Goal: Information Seeking & Learning: Learn about a topic

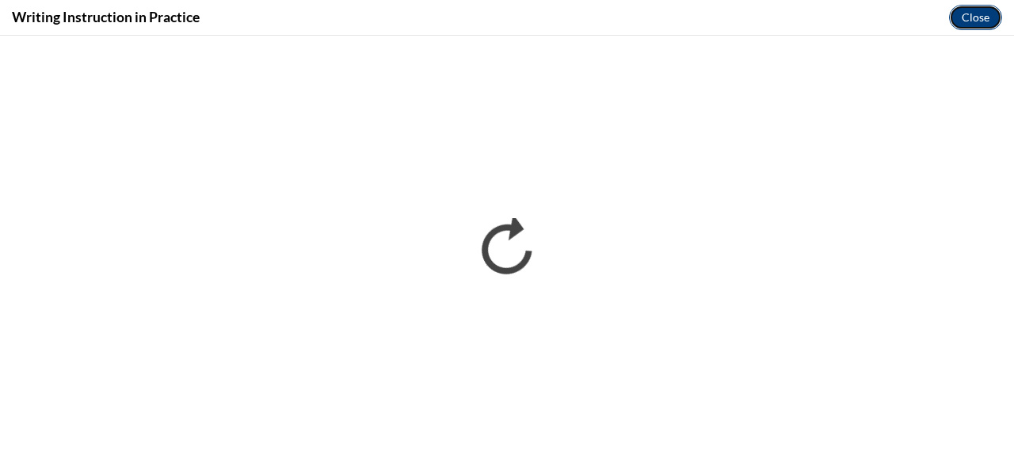
click at [973, 15] on button "Close" at bounding box center [975, 17] width 53 height 25
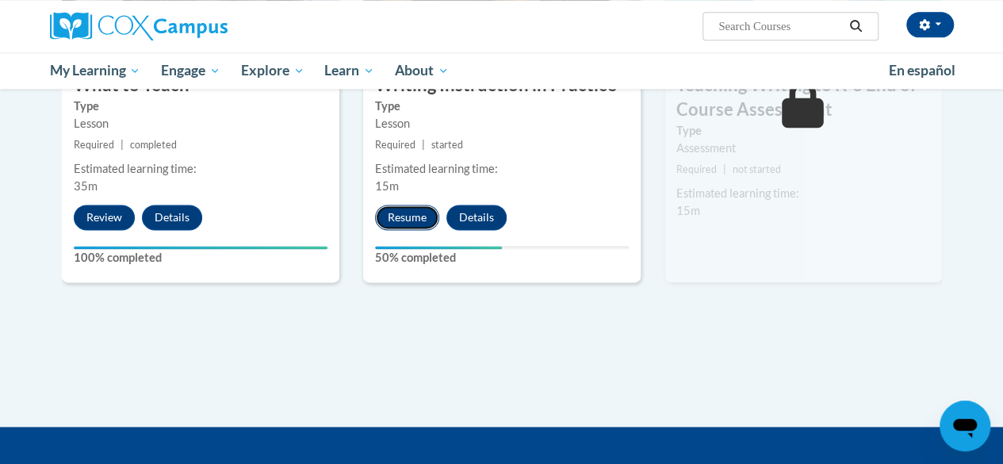
click at [412, 212] on button "Resume" at bounding box center [407, 216] width 64 height 25
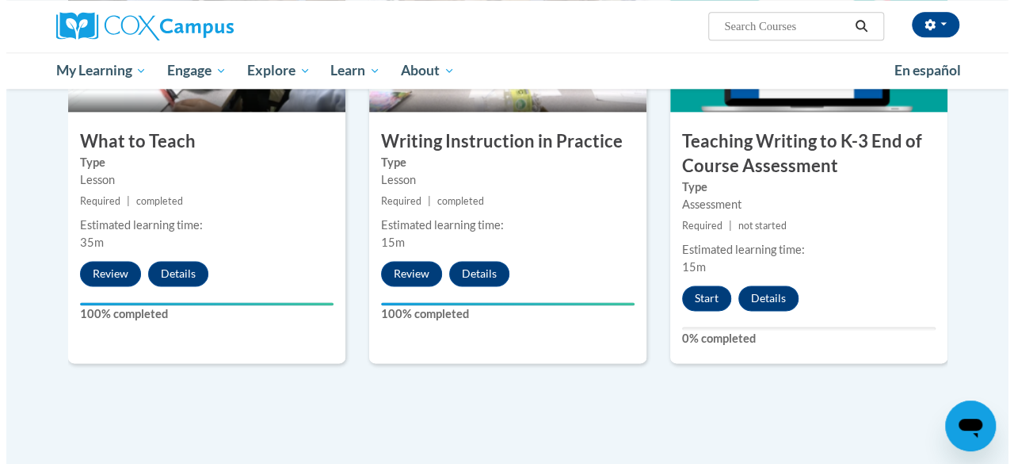
scroll to position [897, 0]
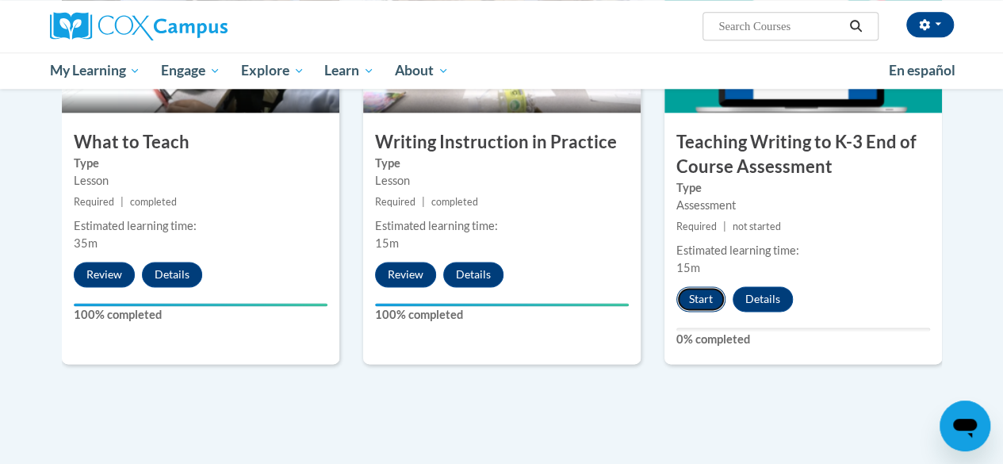
click at [702, 290] on button "Start" at bounding box center [700, 298] width 49 height 25
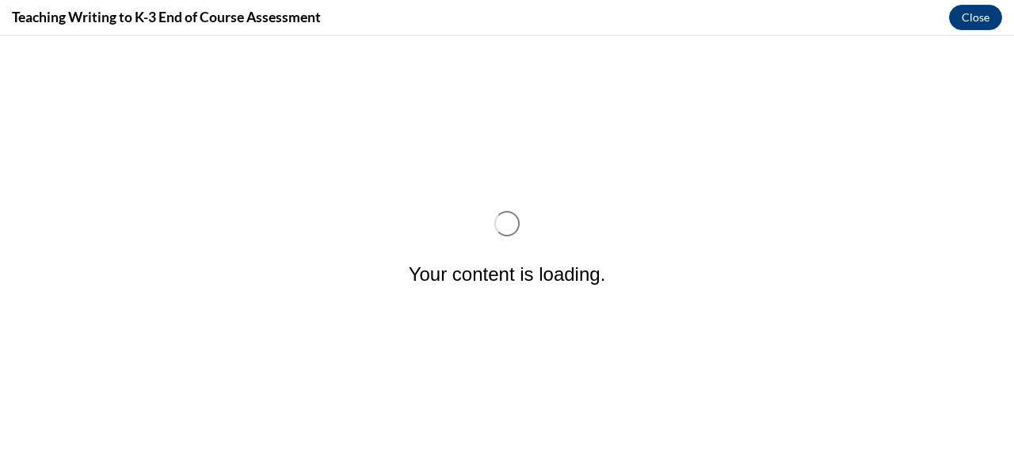
scroll to position [0, 0]
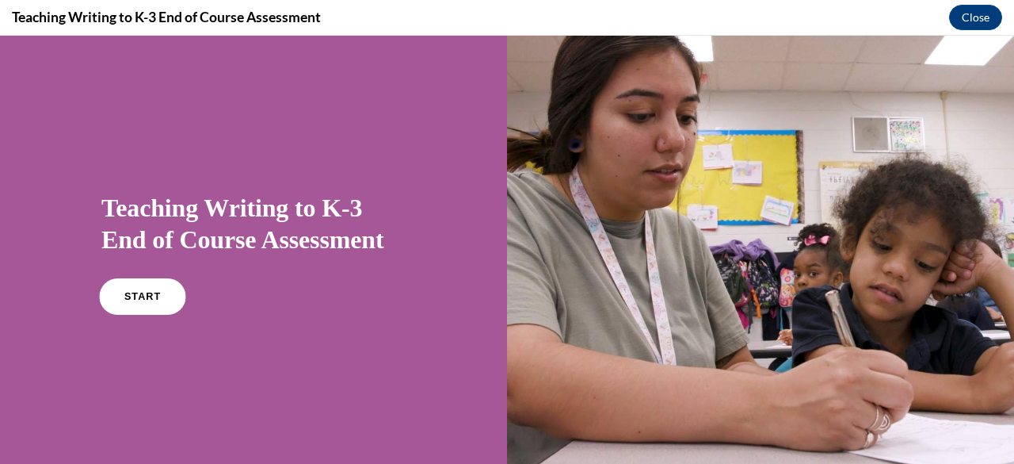
click at [157, 294] on link "START" at bounding box center [142, 296] width 86 height 36
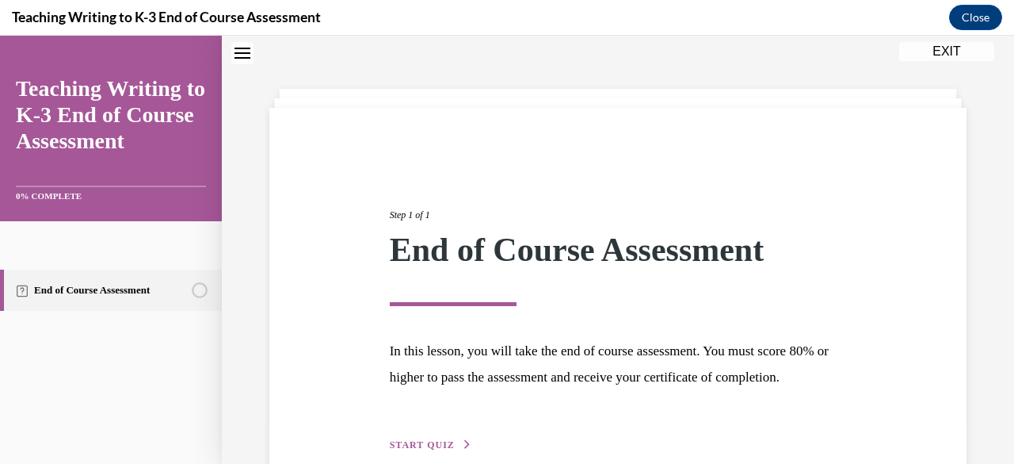
scroll to position [159, 0]
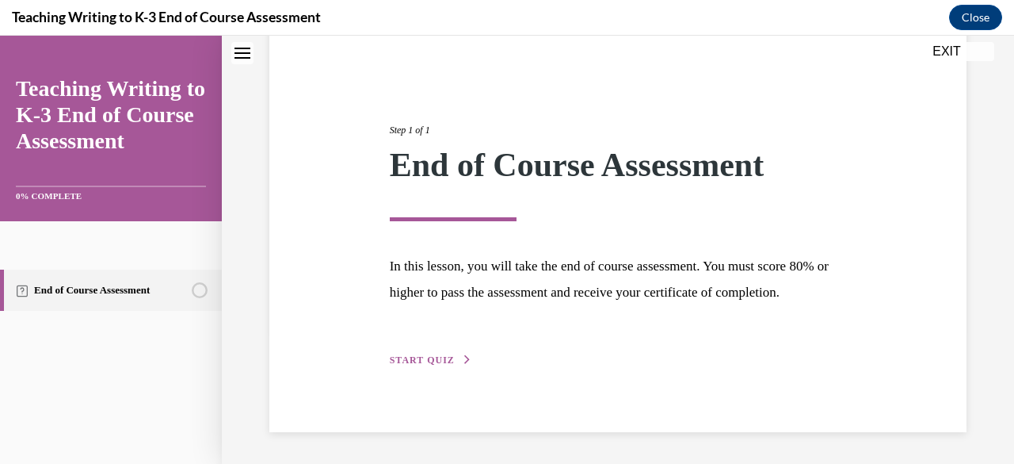
click at [415, 356] on span "START QUIZ" at bounding box center [422, 359] width 65 height 11
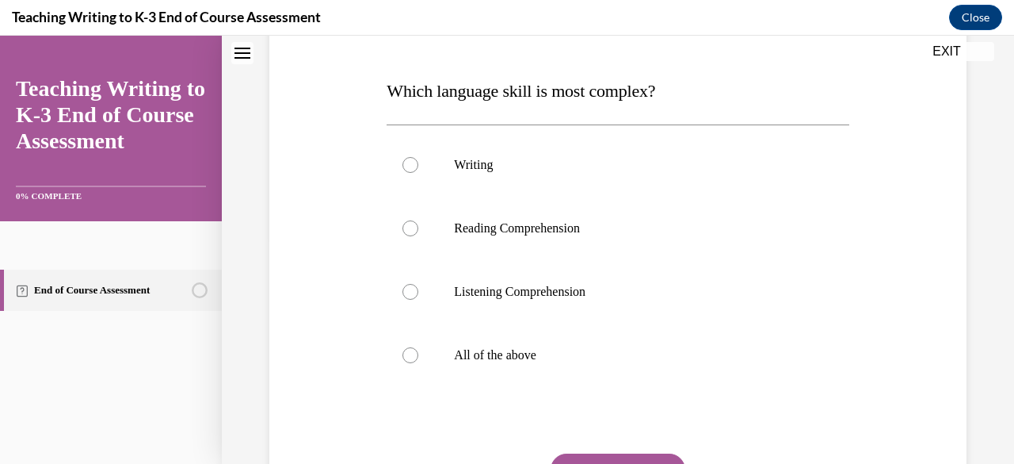
scroll to position [227, 0]
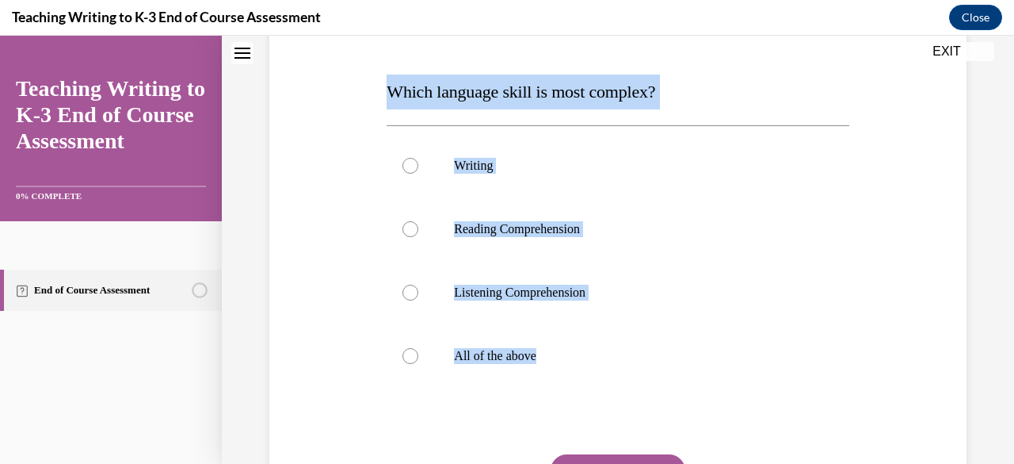
drag, startPoint x: 388, startPoint y: 82, endPoint x: 580, endPoint y: 404, distance: 375.0
click at [580, 404] on div "Question 01/10 Which language skill is most complex? Writing Reading Comprehens…" at bounding box center [618, 288] width 462 height 591
copy div "Which language skill is most complex? Writing Reading Comprehension Listening C…"
click at [581, 353] on p "All of the above" at bounding box center [631, 356] width 355 height 16
click at [418, 353] on input "All of the above" at bounding box center [411, 356] width 16 height 16
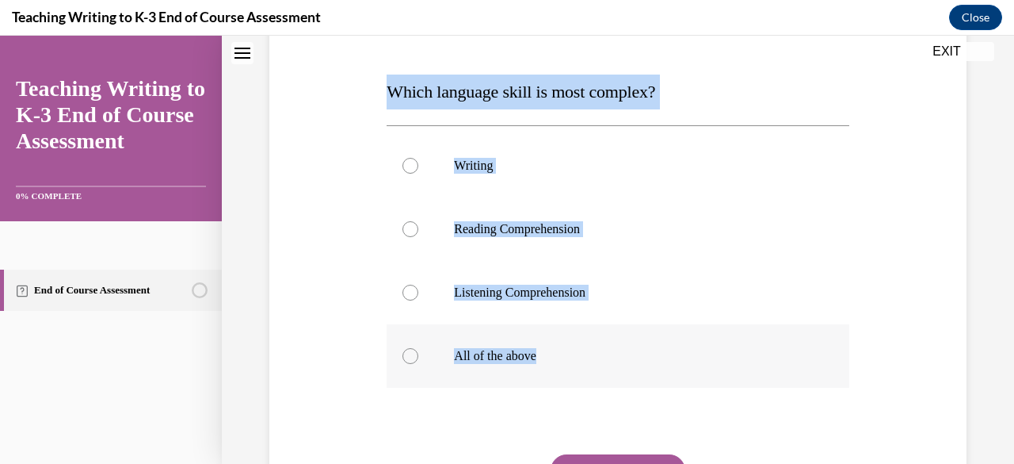
radio input "true"
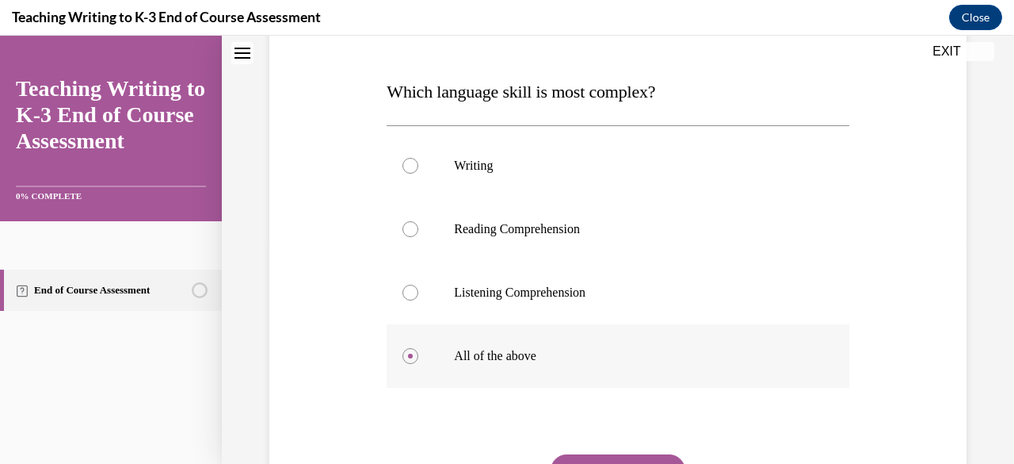
scroll to position [331, 0]
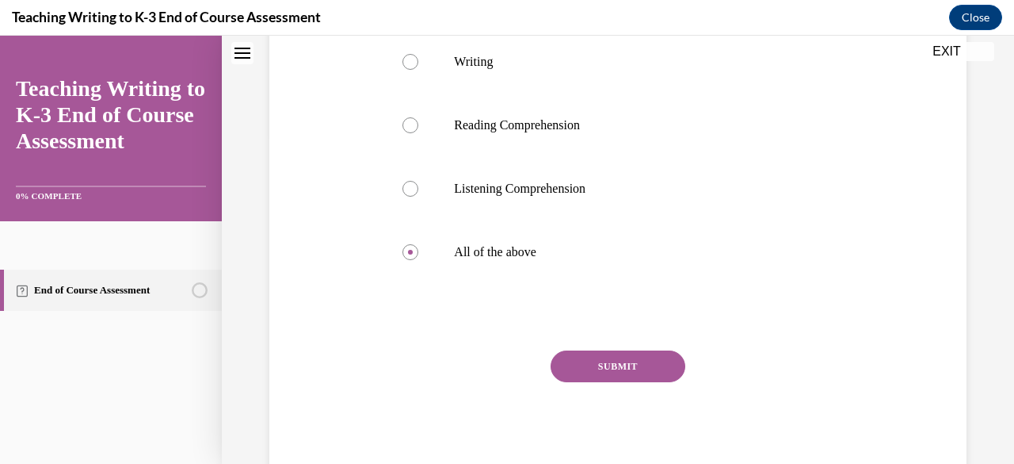
click at [593, 372] on button "SUBMIT" at bounding box center [618, 366] width 135 height 32
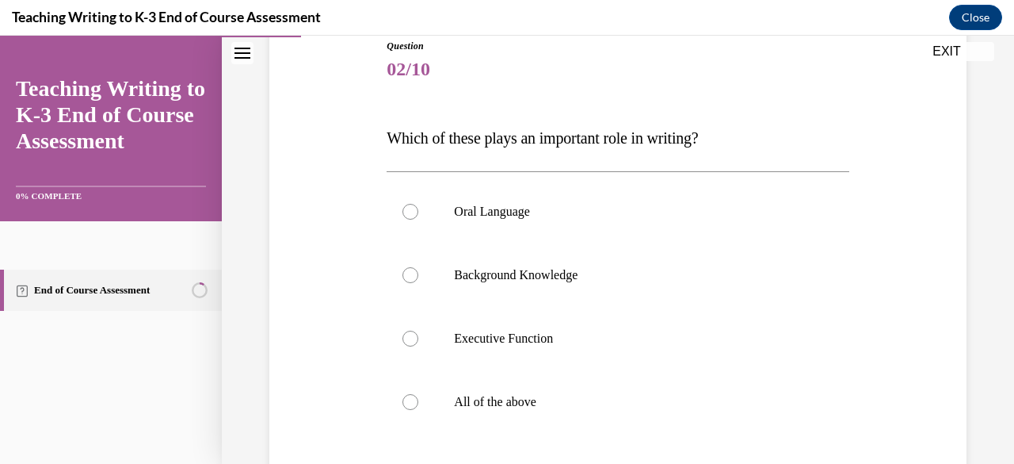
scroll to position [186, 0]
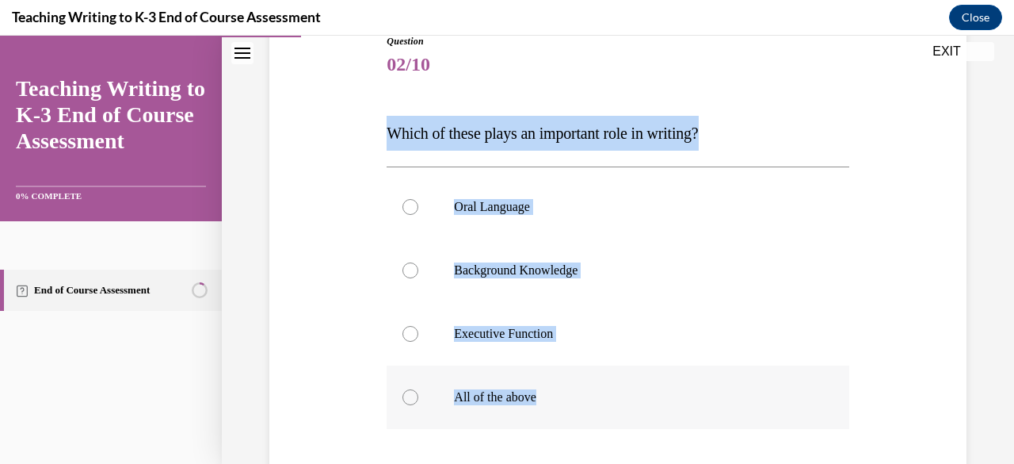
drag, startPoint x: 387, startPoint y: 126, endPoint x: 591, endPoint y: 413, distance: 352.3
click at [591, 413] on div "Question 02/10 Which of these plays an important role in writing? Oral Language…" at bounding box center [618, 329] width 462 height 591
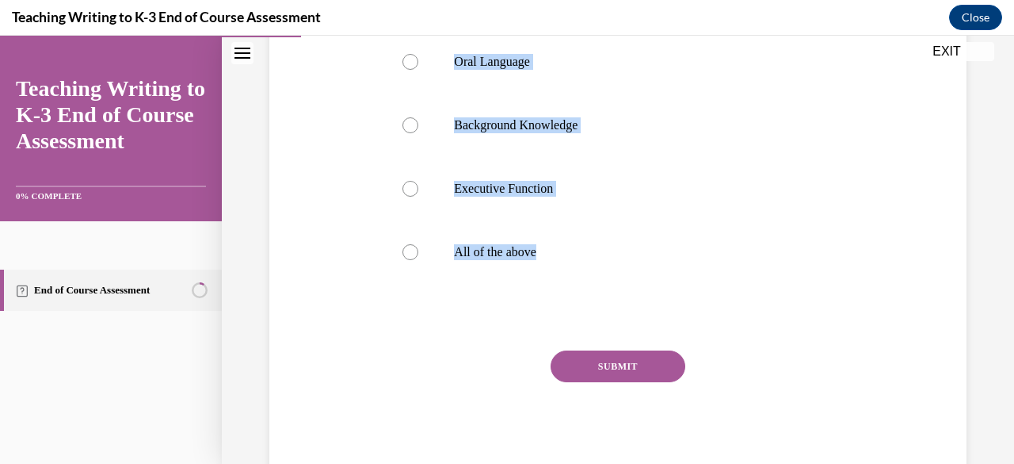
copy div "Which of these plays an important role in writing? Oral Language Background Kno…"
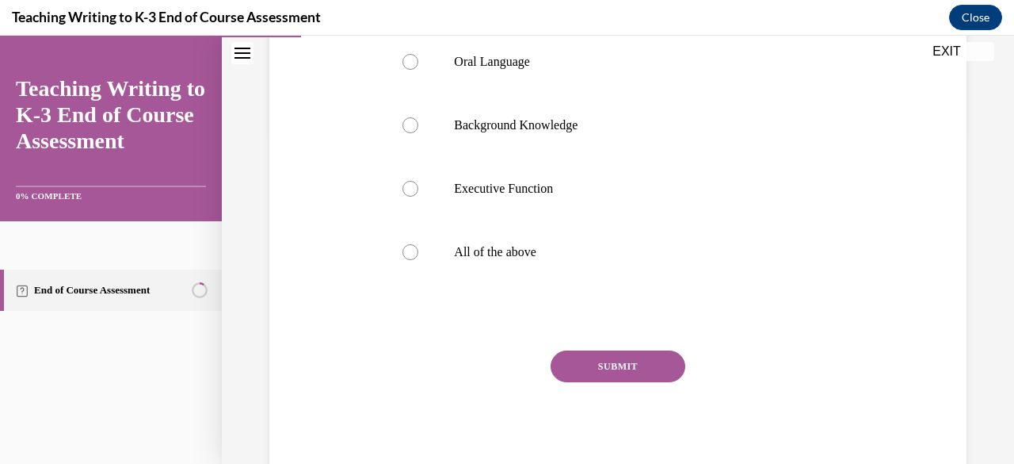
click at [601, 395] on div "SUBMIT NEXT" at bounding box center [618, 415] width 462 height 130
click at [556, 234] on label "All of the above" at bounding box center [618, 251] width 462 height 63
click at [418, 244] on input "All of the above" at bounding box center [411, 252] width 16 height 16
radio input "true"
click at [602, 357] on button "SUBMIT" at bounding box center [618, 366] width 135 height 32
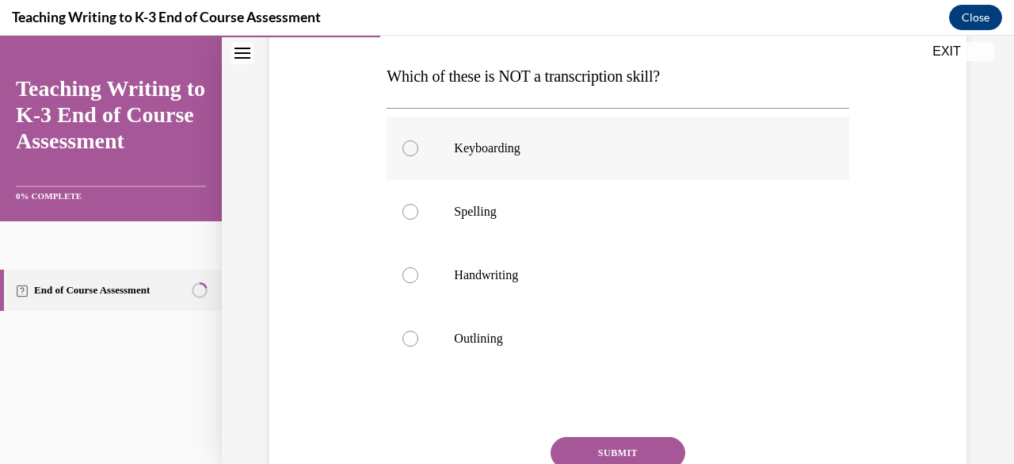
scroll to position [241, 0]
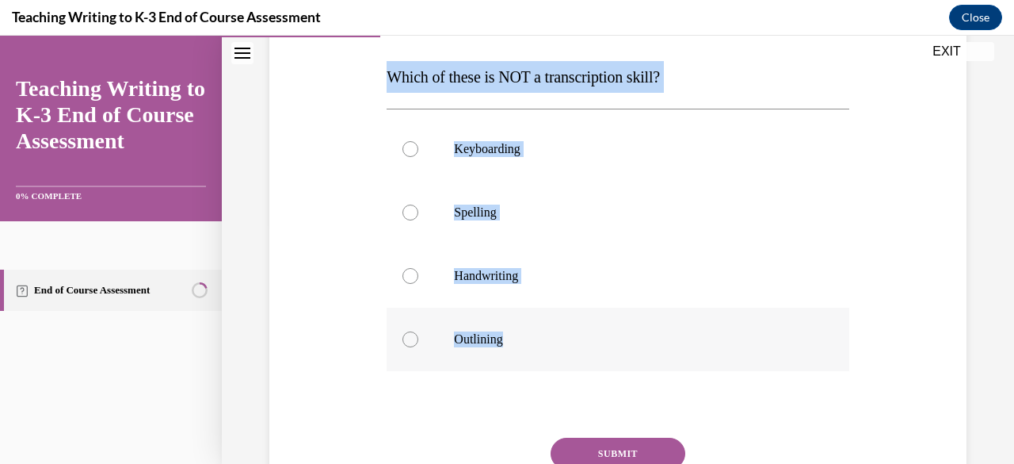
drag, startPoint x: 387, startPoint y: 67, endPoint x: 561, endPoint y: 311, distance: 300.6
click at [561, 311] on div "Question 03/10 Which of these is NOT a transcription skill? Keyboarding Spellin…" at bounding box center [618, 273] width 462 height 588
copy div "Which of these is NOT a transcription skill? Keyboarding Spelling Handwriting O…"
click at [569, 338] on p "Outlining" at bounding box center [631, 339] width 355 height 16
click at [418, 338] on input "Outlining" at bounding box center [411, 339] width 16 height 16
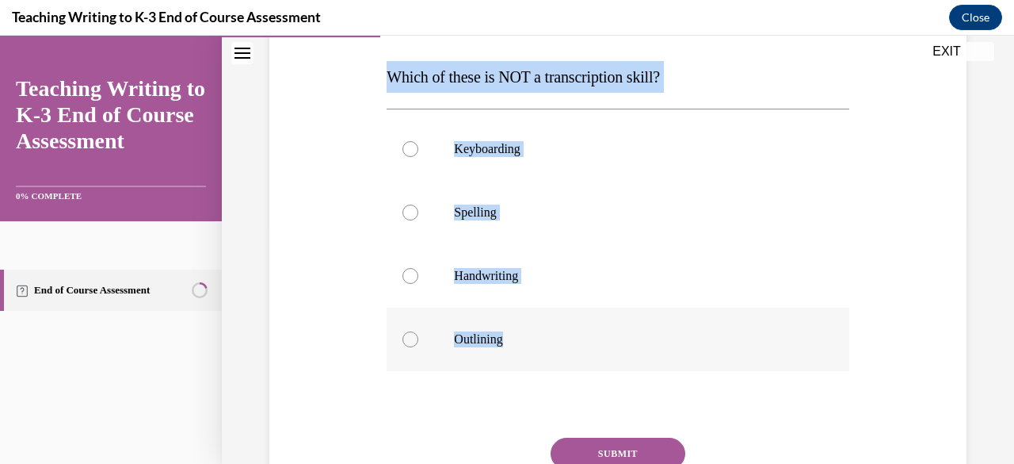
radio input "true"
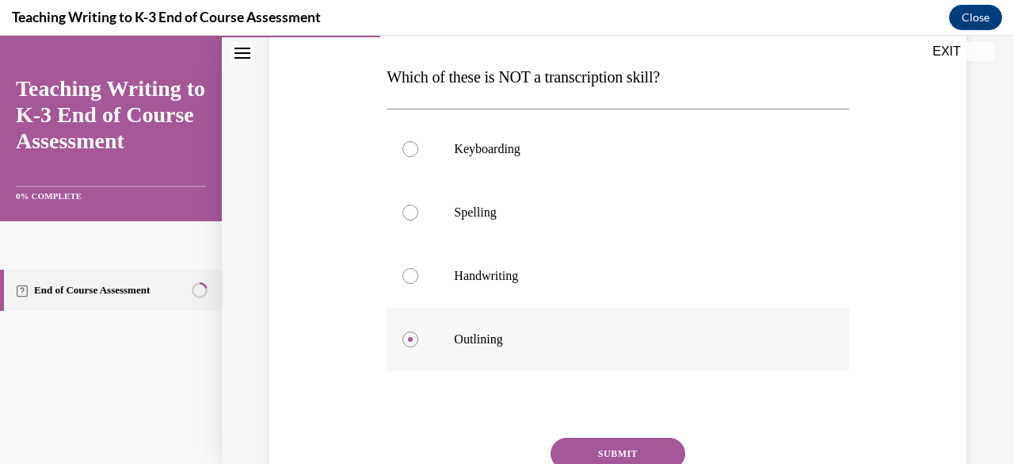
scroll to position [328, 0]
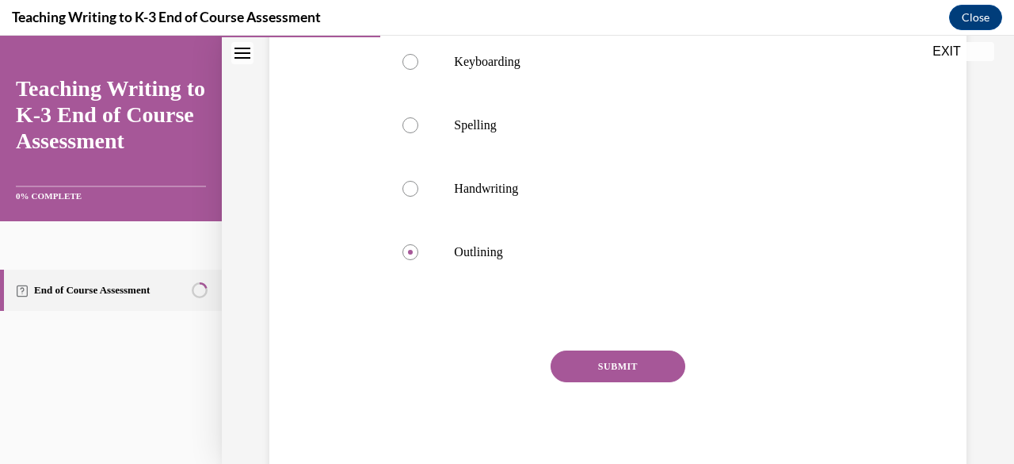
click at [616, 358] on button "SUBMIT" at bounding box center [618, 366] width 135 height 32
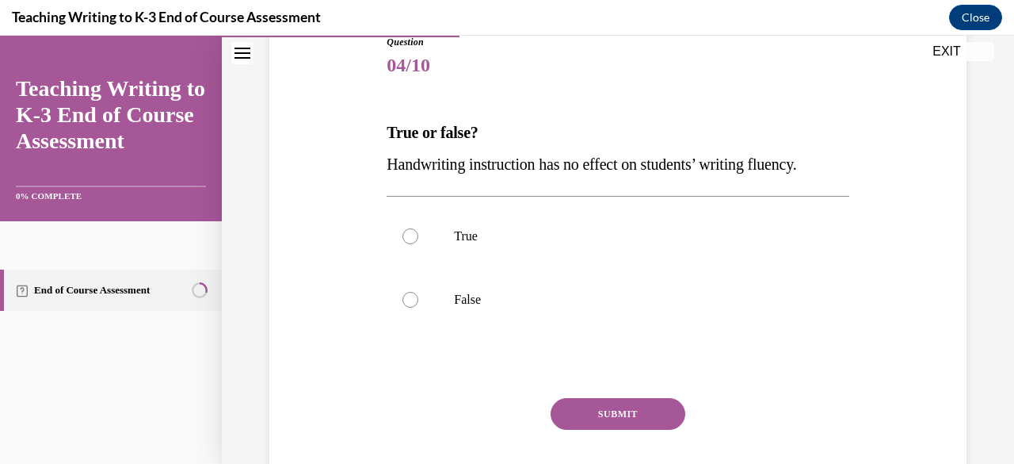
scroll to position [185, 0]
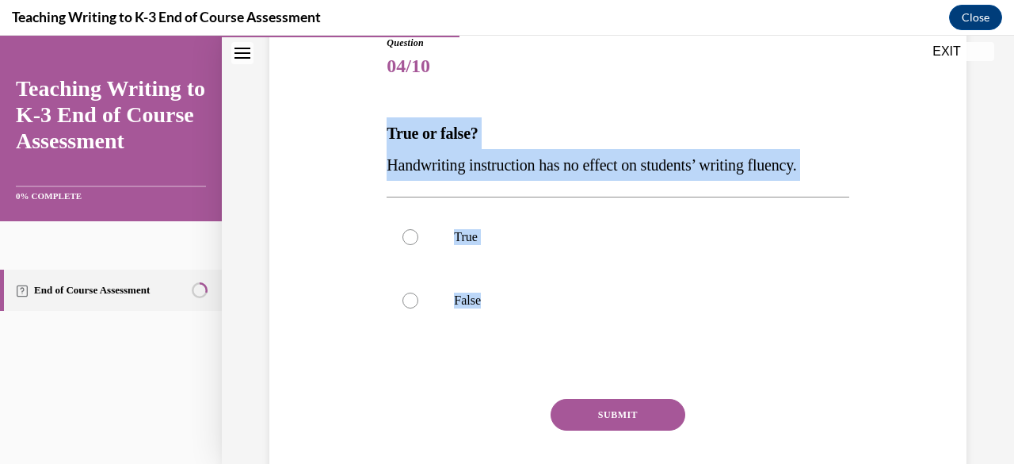
drag, startPoint x: 388, startPoint y: 130, endPoint x: 553, endPoint y: 350, distance: 275.0
click at [553, 350] on div "Question 04/10 True or false? Handwriting instruction has no effect on students…" at bounding box center [618, 282] width 462 height 493
copy div "True or false? Handwriting instruction has no effect on students’ writing fluen…"
click at [555, 292] on p "False" at bounding box center [631, 300] width 355 height 16
click at [418, 292] on input "False" at bounding box center [411, 300] width 16 height 16
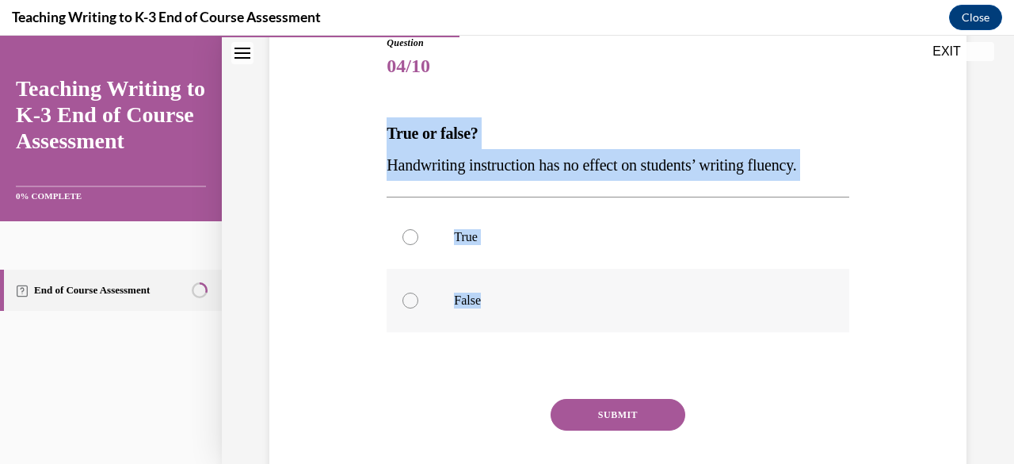
radio input "true"
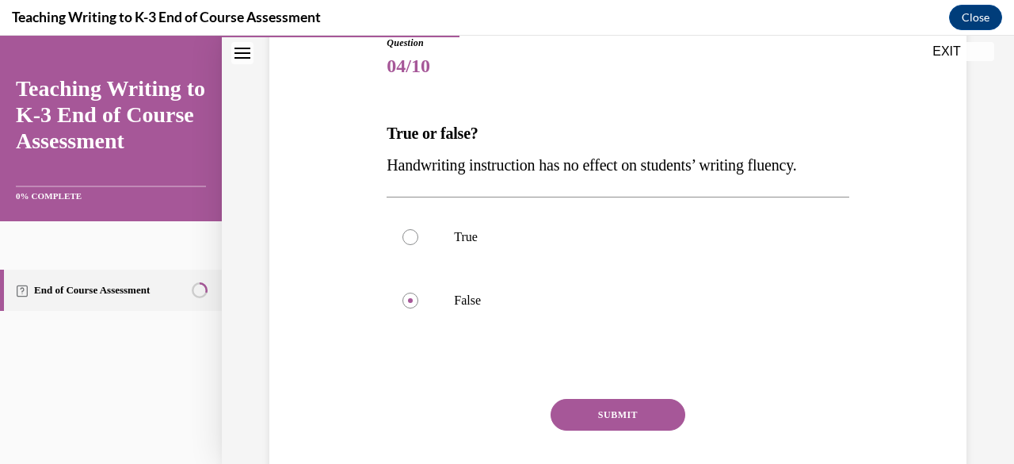
click at [609, 410] on button "SUBMIT" at bounding box center [618, 415] width 135 height 32
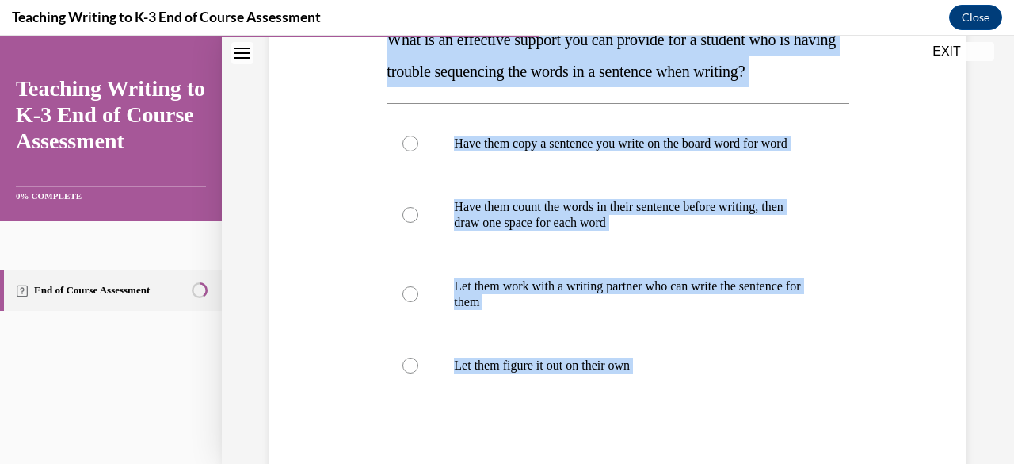
scroll to position [407, 0]
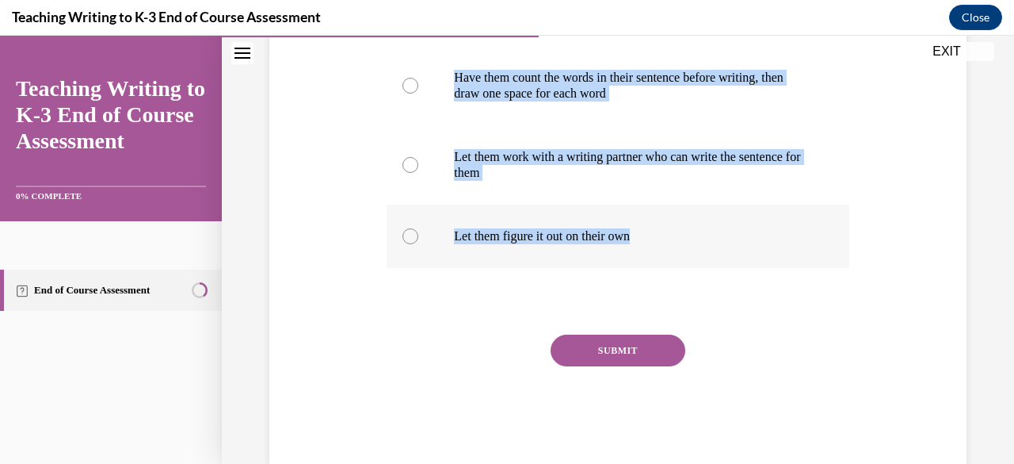
drag, startPoint x: 387, startPoint y: 136, endPoint x: 659, endPoint y: 250, distance: 294.8
click at [659, 250] on div "Question 05/10 What is an effective support you can provide for a student who i…" at bounding box center [618, 138] width 462 height 651
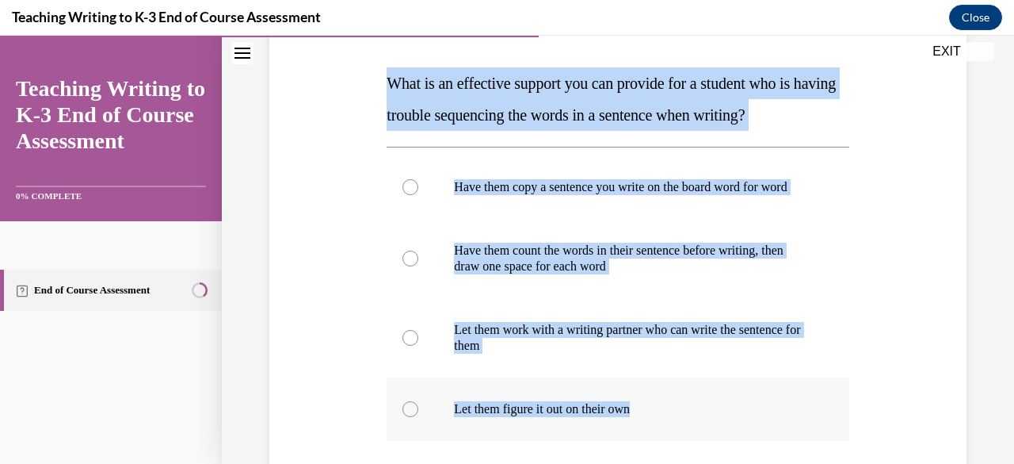
scroll to position [234, 0]
copy div "What is an effective support you can provide for a student who is having troubl…"
click at [571, 275] on p "Have them count the words in their sentence before writing, then draw one space…" at bounding box center [631, 259] width 355 height 32
click at [418, 267] on input "Have them count the words in their sentence before writing, then draw one space…" at bounding box center [411, 259] width 16 height 16
radio input "true"
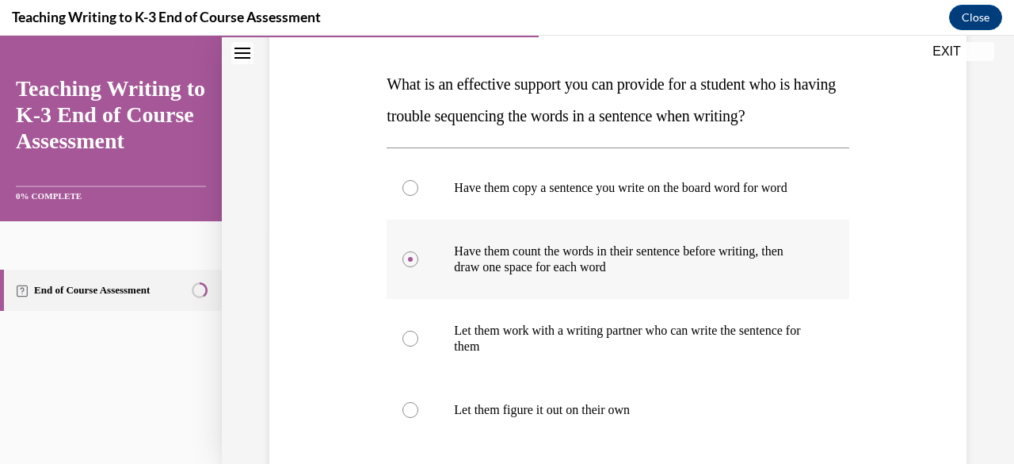
scroll to position [407, 0]
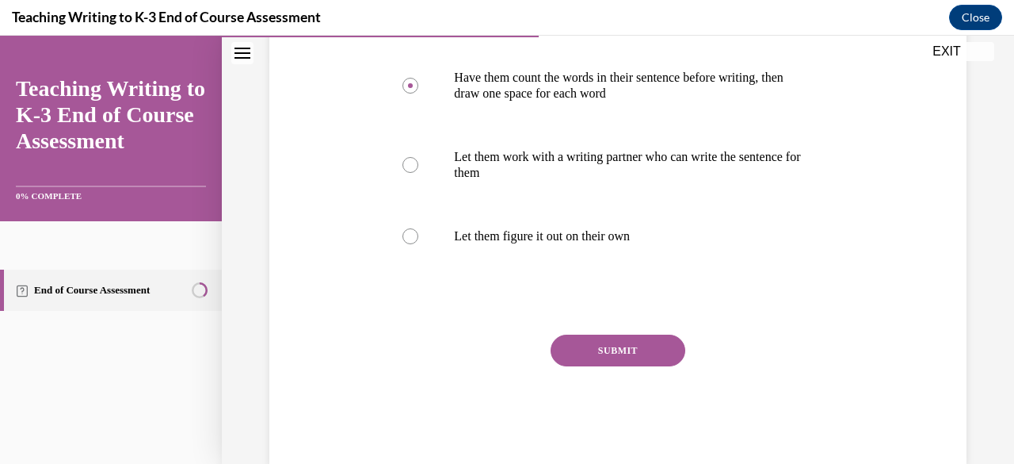
click at [631, 366] on button "SUBMIT" at bounding box center [618, 350] width 135 height 32
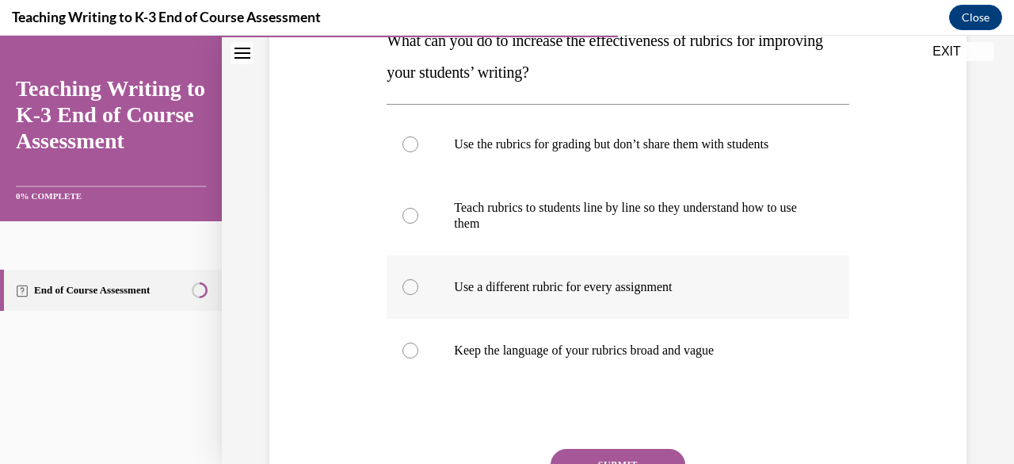
scroll to position [259, 0]
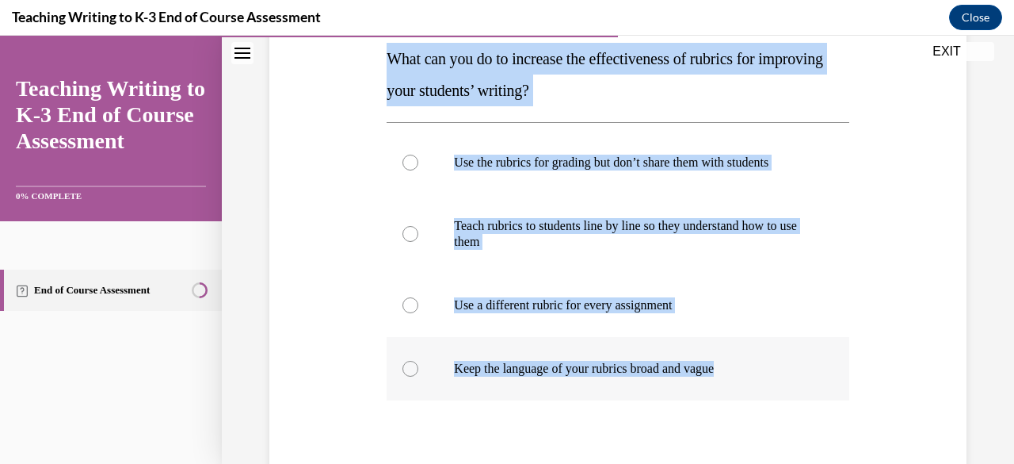
drag, startPoint x: 384, startPoint y: 48, endPoint x: 733, endPoint y: 359, distance: 468.2
click at [733, 359] on div "Question 06/10 What can you do to increase the effectiveness of rubrics for imp…" at bounding box center [618, 266] width 470 height 659
copy div "What can you do to increase the effectiveness of rubrics for improving your stu…"
click at [632, 223] on p "Teach rubrics to students line by line so they understand how to use them" at bounding box center [631, 234] width 355 height 32
click at [418, 226] on input "Teach rubrics to students line by line so they understand how to use them" at bounding box center [411, 234] width 16 height 16
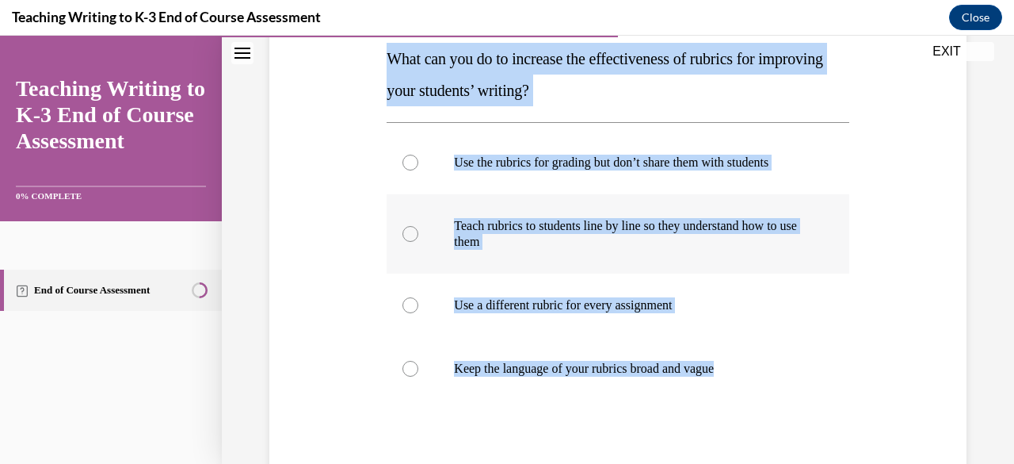
radio input "true"
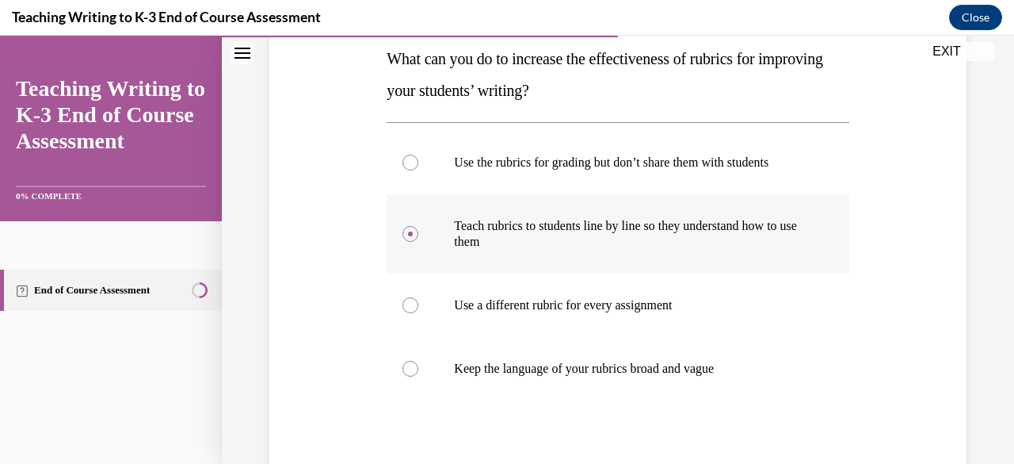
scroll to position [376, 0]
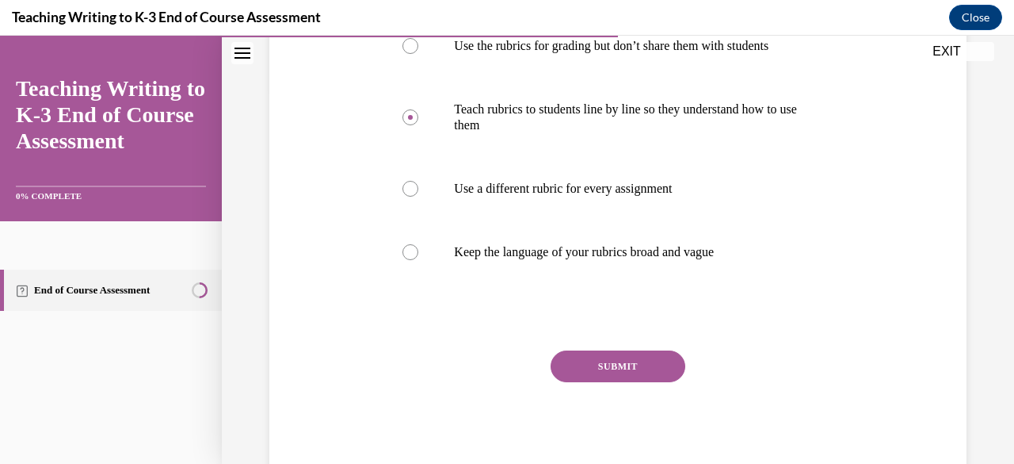
click at [620, 364] on button "SUBMIT" at bounding box center [618, 366] width 135 height 32
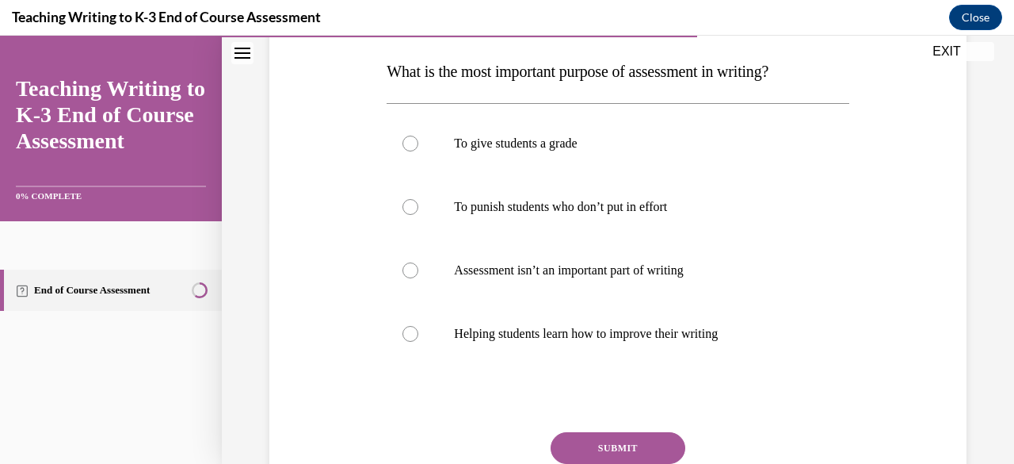
scroll to position [247, 0]
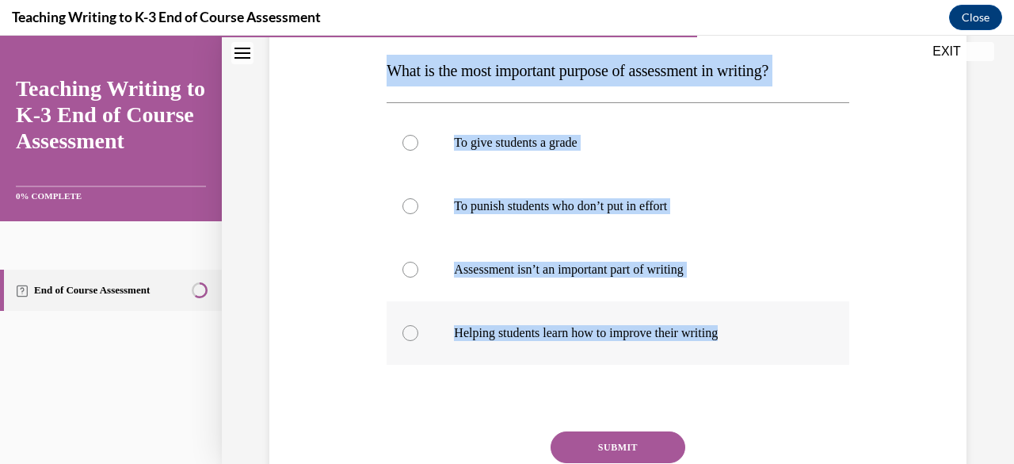
drag, startPoint x: 385, startPoint y: 64, endPoint x: 753, endPoint y: 342, distance: 461.1
click at [753, 342] on div "Question 07/10 What is the most important purpose of assessment in writing? To …" at bounding box center [618, 267] width 462 height 588
copy div "What is the most important purpose of assessment in writing? To give students a…"
click at [609, 340] on label "Helping students learn how to improve their writing" at bounding box center [618, 332] width 462 height 63
click at [418, 340] on input "Helping students learn how to improve their writing" at bounding box center [411, 333] width 16 height 16
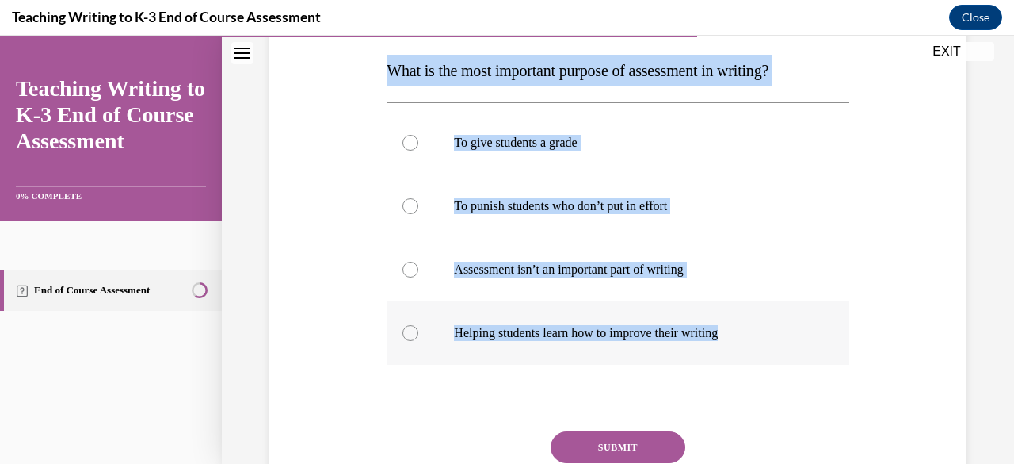
radio input "true"
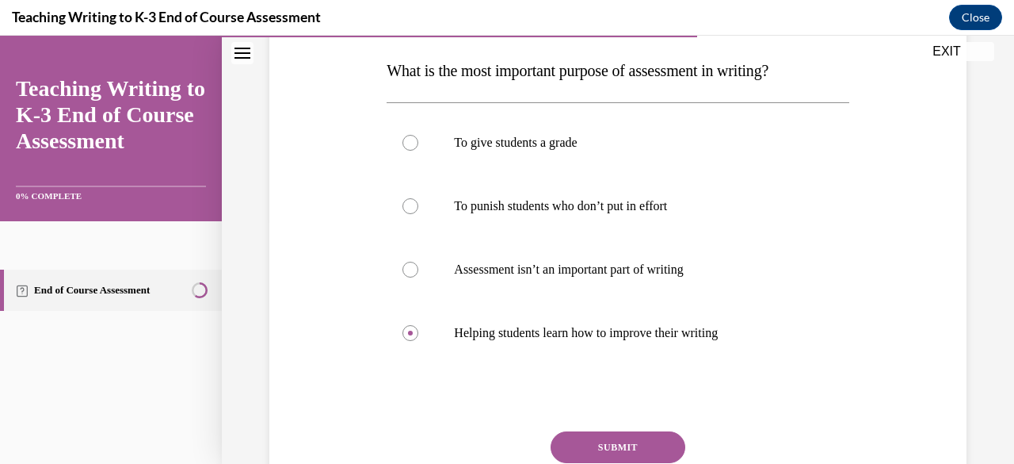
click at [603, 442] on button "SUBMIT" at bounding box center [618, 447] width 135 height 32
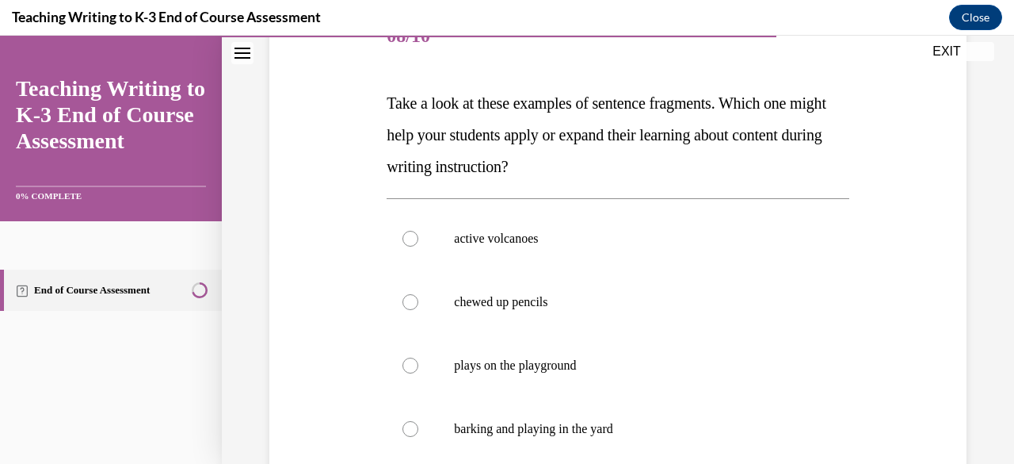
scroll to position [217, 0]
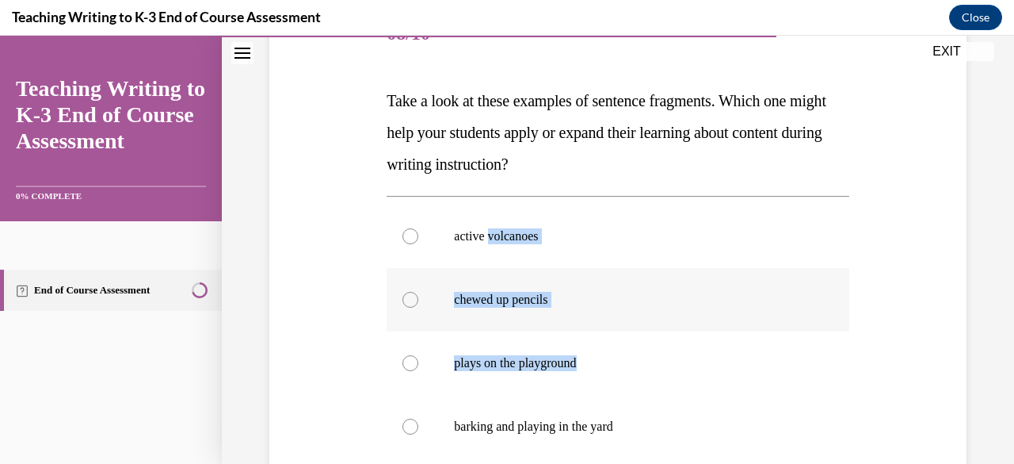
drag, startPoint x: 556, startPoint y: 286, endPoint x: 635, endPoint y: 315, distance: 83.8
click at [647, 338] on div "active volcanoes chewed up pencils plays on the playground barking and playing …" at bounding box center [618, 331] width 462 height 254
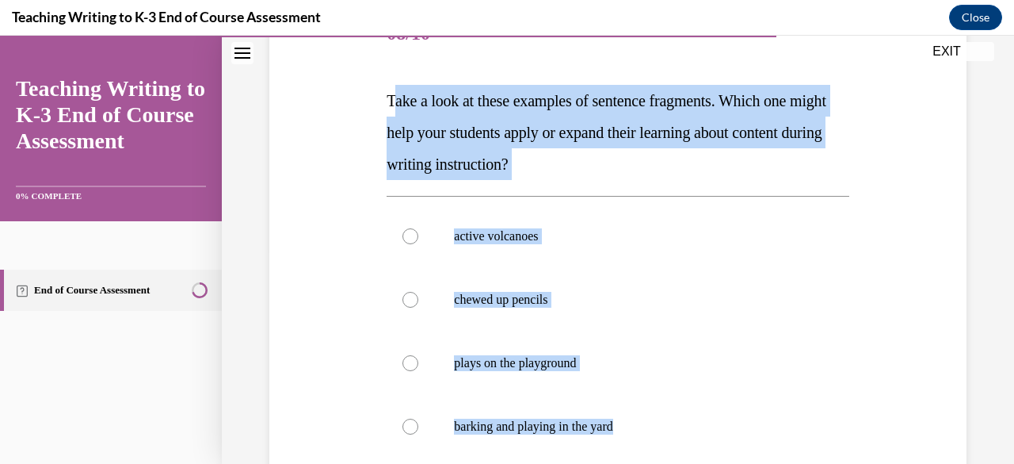
drag, startPoint x: 395, startPoint y: 71, endPoint x: 647, endPoint y: 465, distance: 467.6
click at [647, 463] on html "SKIP TO STEP Audio transcript EXIT Teaching Writing to K-3 End of Course Assess…" at bounding box center [507, 250] width 1014 height 428
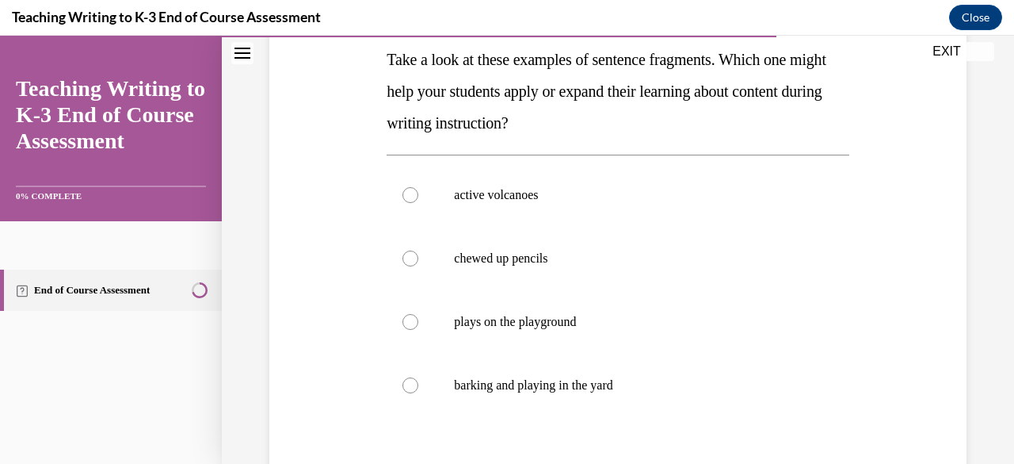
click at [415, 154] on div "Question 08/10 Take a look at these examples of sentence fragments. Which one m…" at bounding box center [618, 287] width 462 height 651
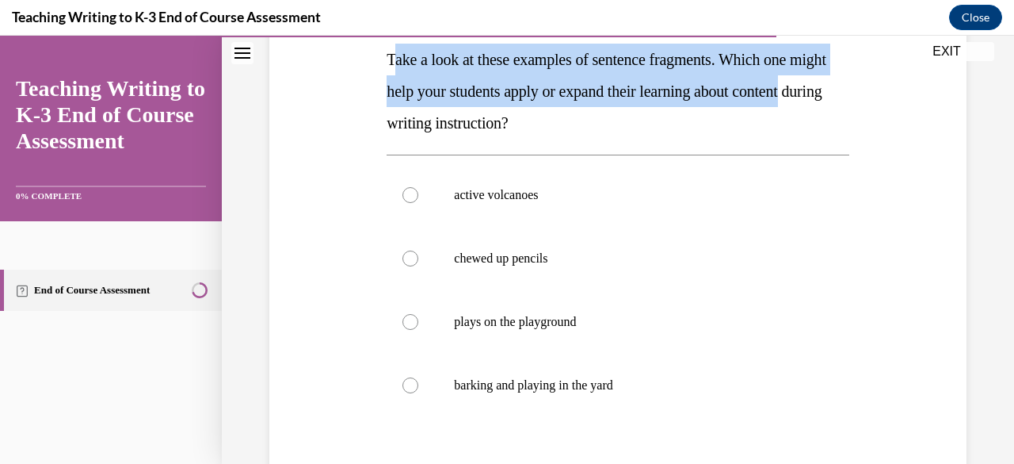
drag, startPoint x: 392, startPoint y: 53, endPoint x: 430, endPoint y: 122, distance: 78.4
click at [430, 122] on span "Take a look at these examples of sentence fragments. Which one might help your …" at bounding box center [606, 91] width 439 height 81
click at [395, 51] on p "Take a look at these examples of sentence fragments. Which one might help your …" at bounding box center [618, 91] width 462 height 95
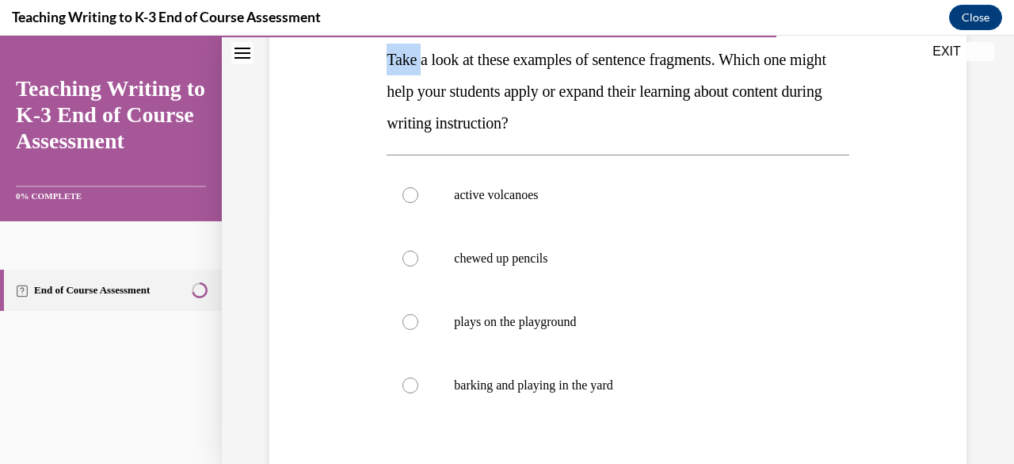
click at [395, 51] on p "Take a look at these examples of sentence fragments. Which one might help your …" at bounding box center [618, 91] width 462 height 95
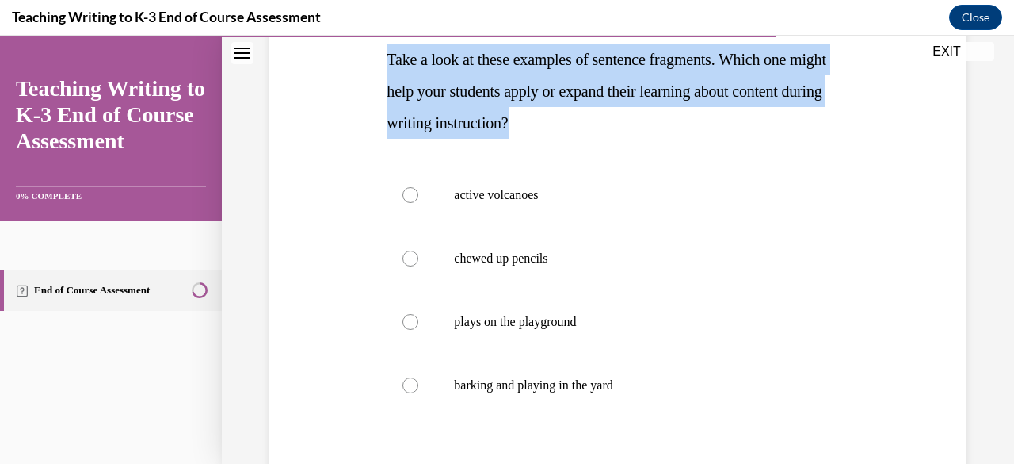
click at [395, 51] on p "Take a look at these examples of sentence fragments. Which one might help your …" at bounding box center [618, 91] width 462 height 95
click at [311, 101] on div "Question 08/10 Take a look at these examples of sentence fragments. Which one m…" at bounding box center [618, 263] width 705 height 699
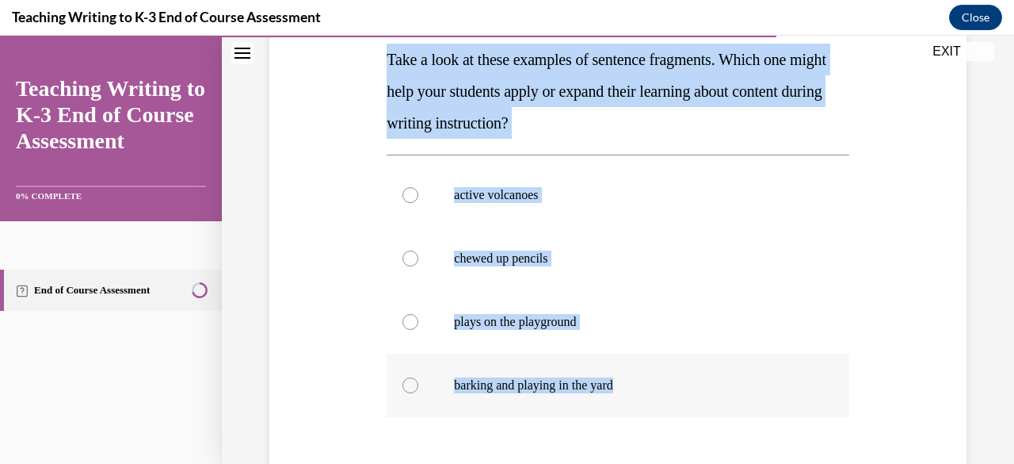
drag, startPoint x: 386, startPoint y: 51, endPoint x: 685, endPoint y: 367, distance: 435.1
click at [685, 367] on div "Question 08/10 Take a look at these examples of sentence fragments. Which one m…" at bounding box center [618, 287] width 462 height 651
copy div "Take a look at these examples of sentence fragments. Which one might help your …"
click at [685, 367] on label "barking and playing in the yard" at bounding box center [618, 384] width 462 height 63
click at [418, 377] on input "barking and playing in the yard" at bounding box center [411, 385] width 16 height 16
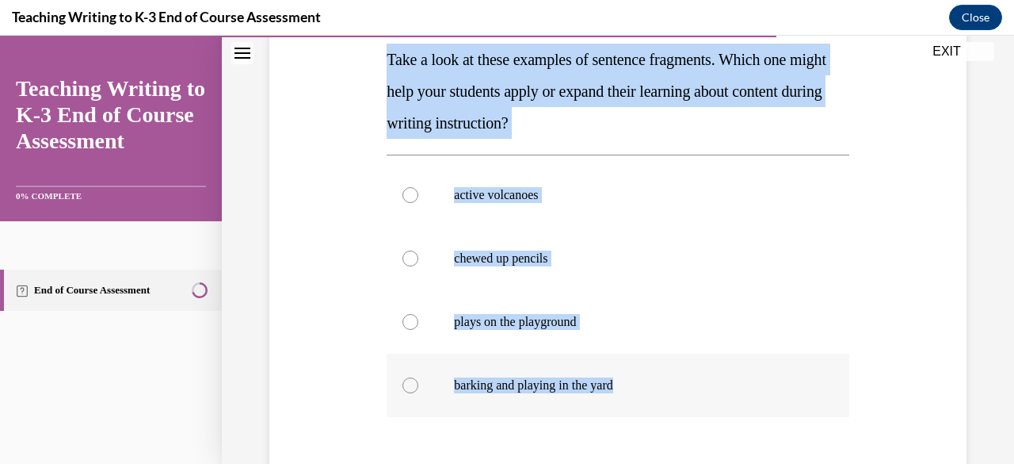
radio input "true"
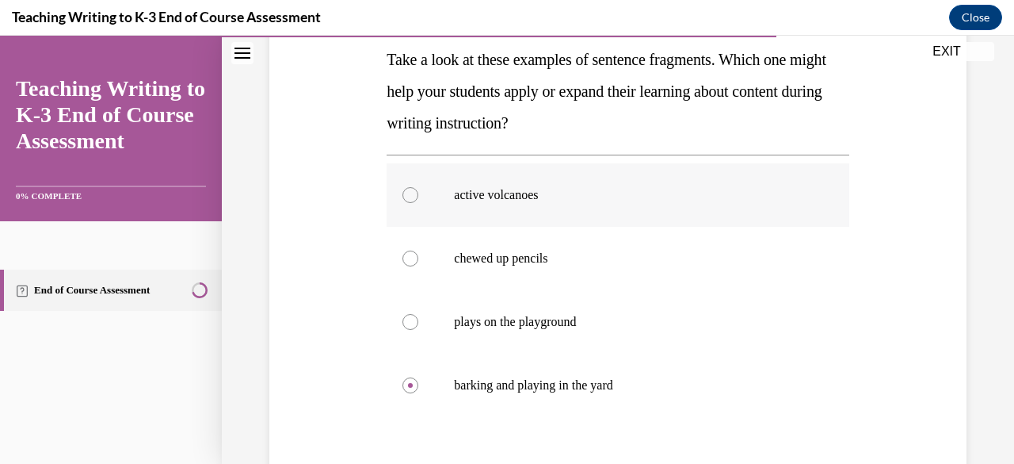
click at [625, 191] on p "active volcanoes" at bounding box center [631, 195] width 355 height 16
click at [418, 191] on input "active volcanoes" at bounding box center [411, 195] width 16 height 16
radio input "true"
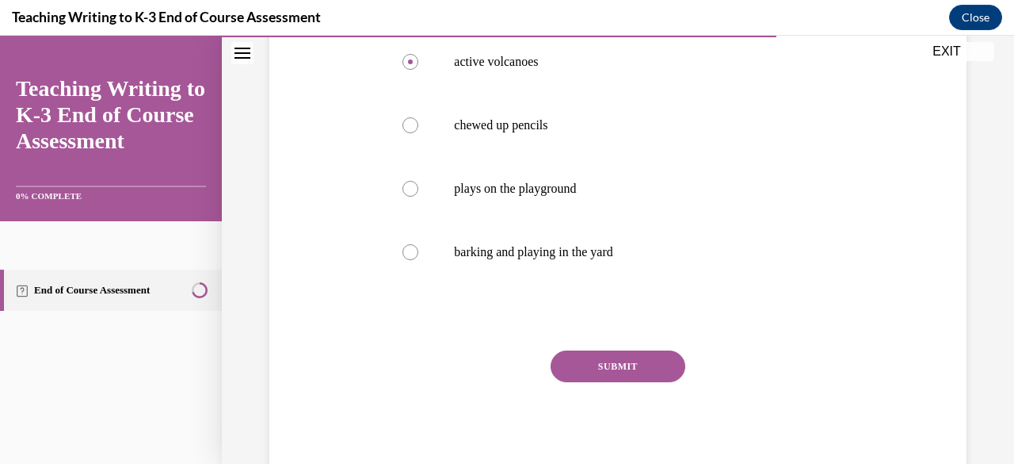
click at [644, 372] on button "SUBMIT" at bounding box center [618, 366] width 135 height 32
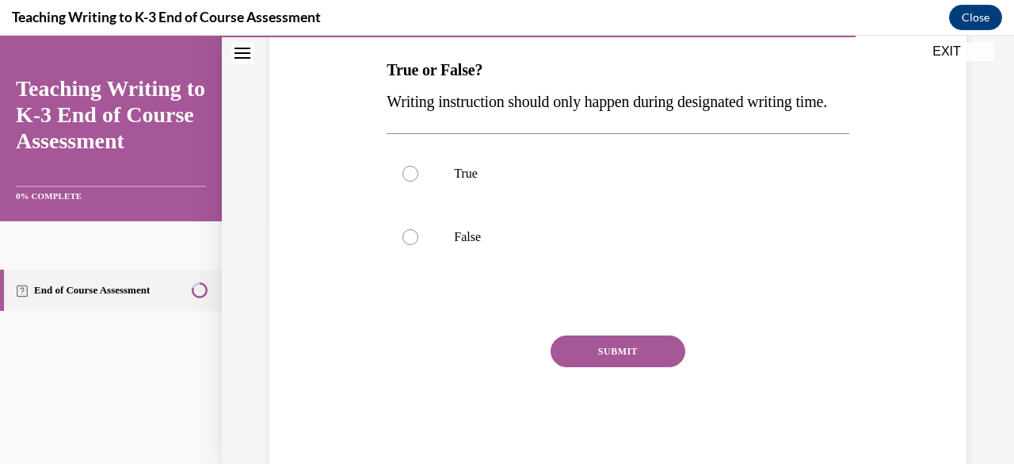
scroll to position [186, 0]
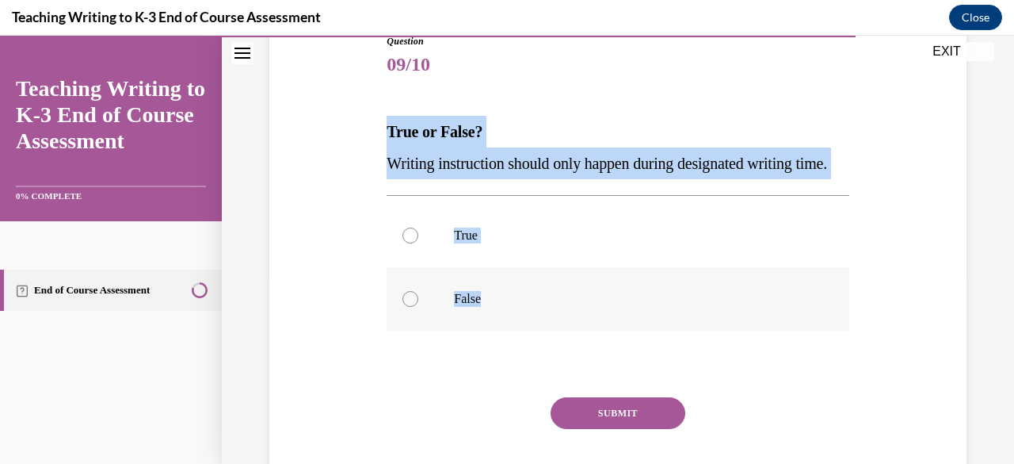
drag, startPoint x: 382, startPoint y: 127, endPoint x: 530, endPoint y: 353, distance: 270.2
click at [530, 353] on div "Question 09/10 True or False? Writing instruction should only happen during des…" at bounding box center [618, 268] width 470 height 517
copy div "True or False? Writing instruction should only happen during designated writing…"
click at [530, 307] on p "False" at bounding box center [631, 299] width 355 height 16
click at [418, 307] on input "False" at bounding box center [411, 299] width 16 height 16
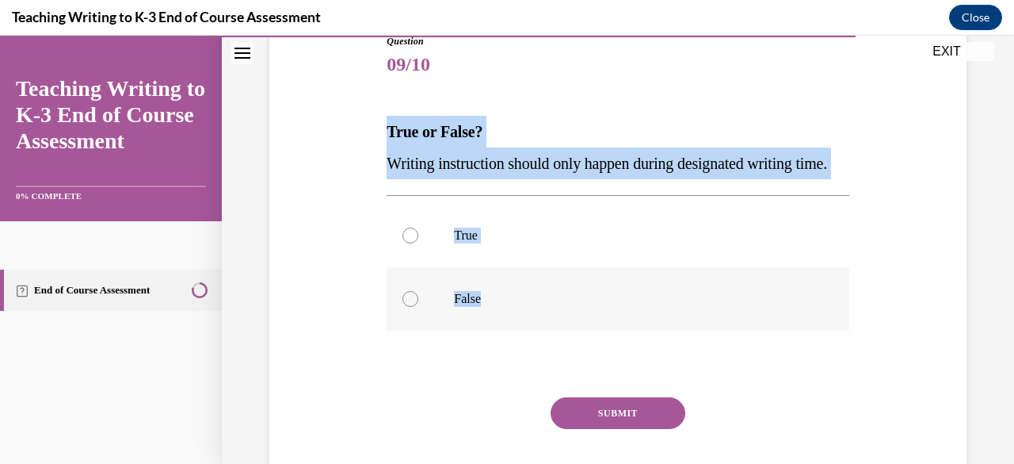
radio input "true"
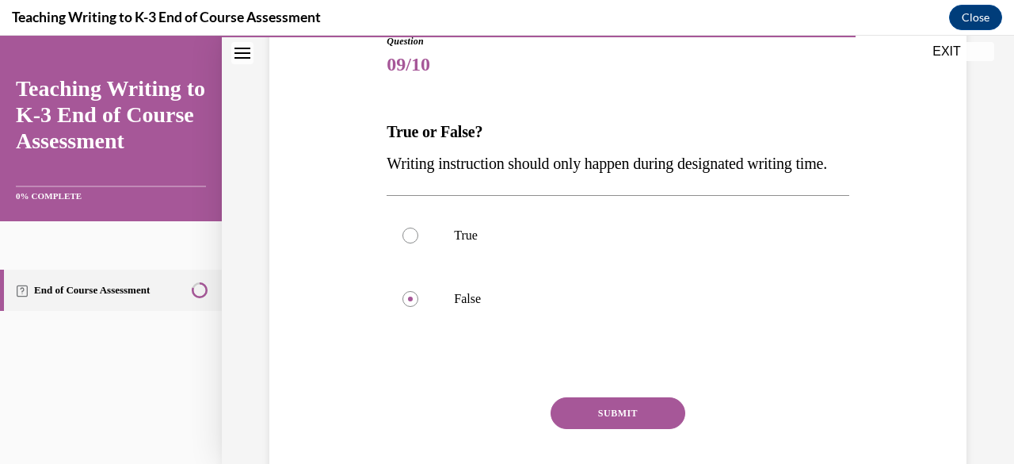
click at [610, 429] on button "SUBMIT" at bounding box center [618, 413] width 135 height 32
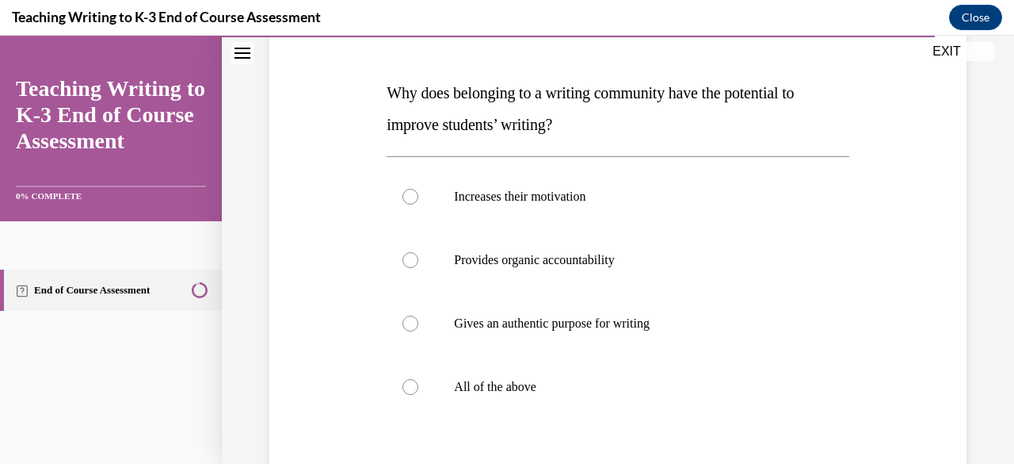
scroll to position [224, 0]
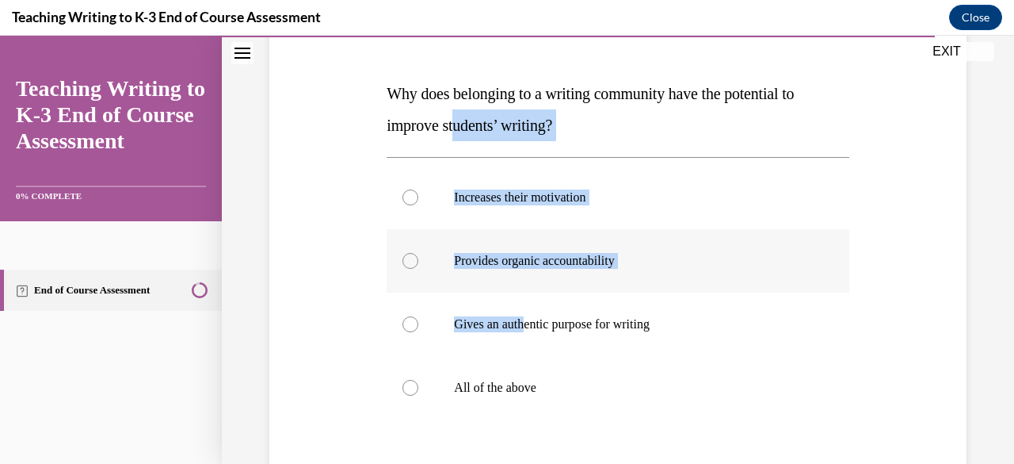
drag, startPoint x: 481, startPoint y: 179, endPoint x: 452, endPoint y: 250, distance: 77.1
click at [506, 283] on div "Question 10/10 Why does belonging to a writing community have the potential to …" at bounding box center [618, 306] width 462 height 620
click at [357, 220] on div "Question 10/10 Why does belonging to a writing community have the potential to …" at bounding box center [618, 281] width 705 height 667
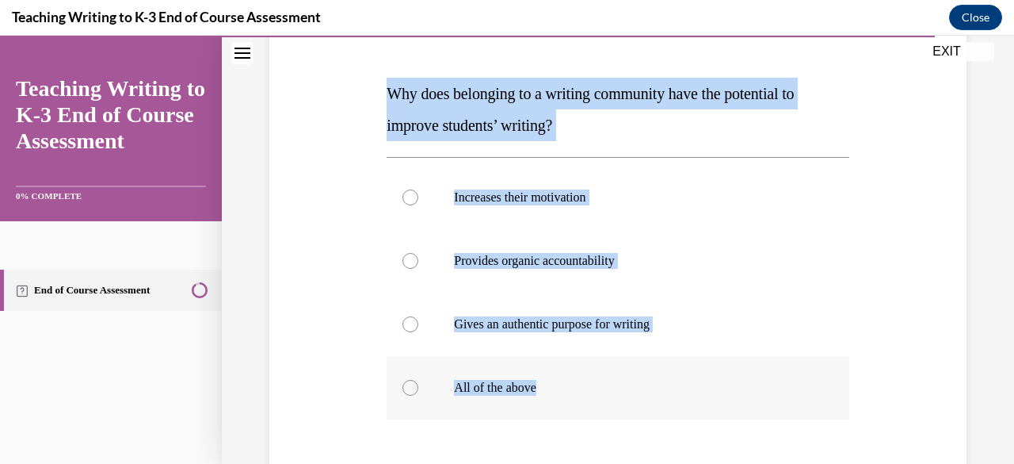
drag, startPoint x: 382, startPoint y: 86, endPoint x: 543, endPoint y: 378, distance: 333.1
click at [543, 378] on div "Question 10/10 Why does belonging to a writing community have the potential to …" at bounding box center [618, 294] width 470 height 644
copy div "Why does belonging to a writing community have the potential to improve student…"
click at [536, 383] on p "All of the above" at bounding box center [631, 388] width 355 height 16
click at [418, 383] on input "All of the above" at bounding box center [411, 388] width 16 height 16
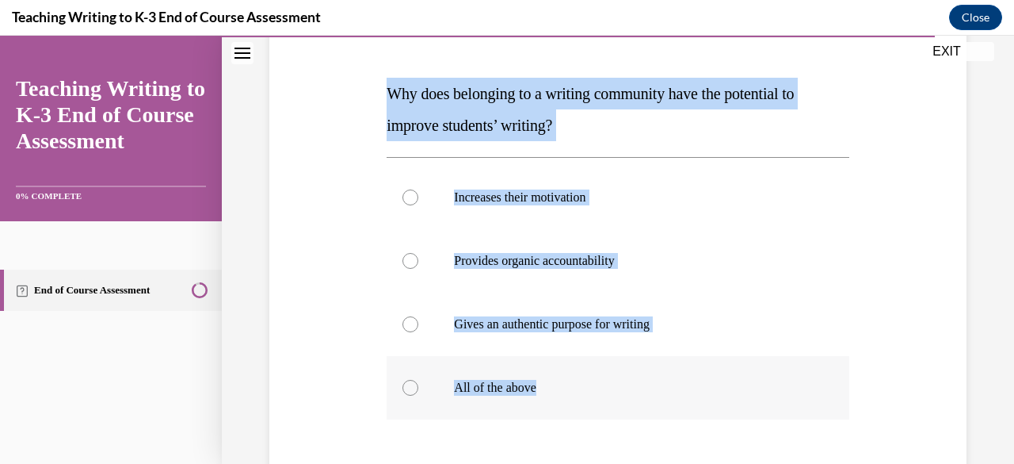
radio input "true"
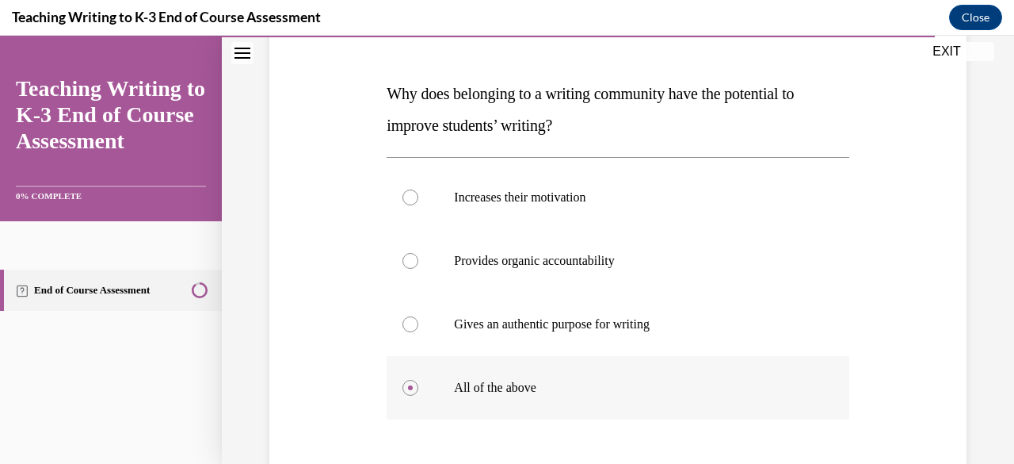
scroll to position [360, 0]
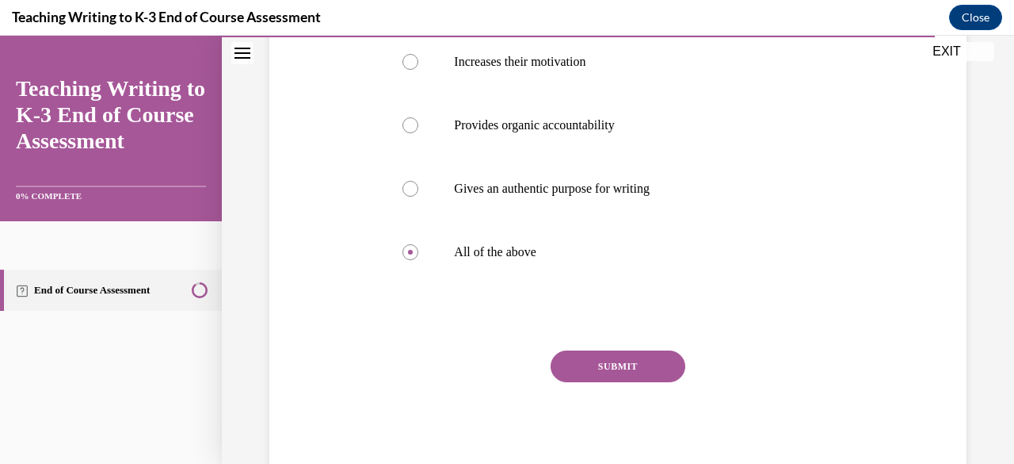
click at [617, 351] on button "SUBMIT" at bounding box center [618, 366] width 135 height 32
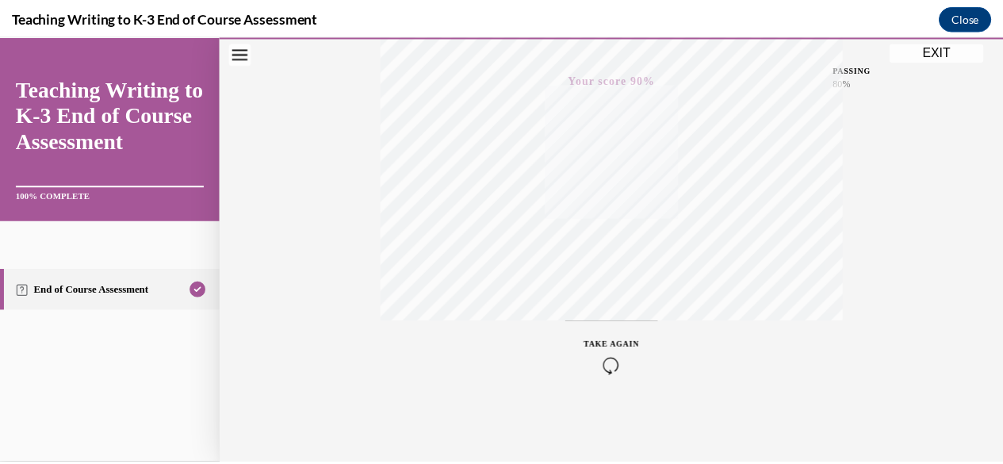
scroll to position [0, 0]
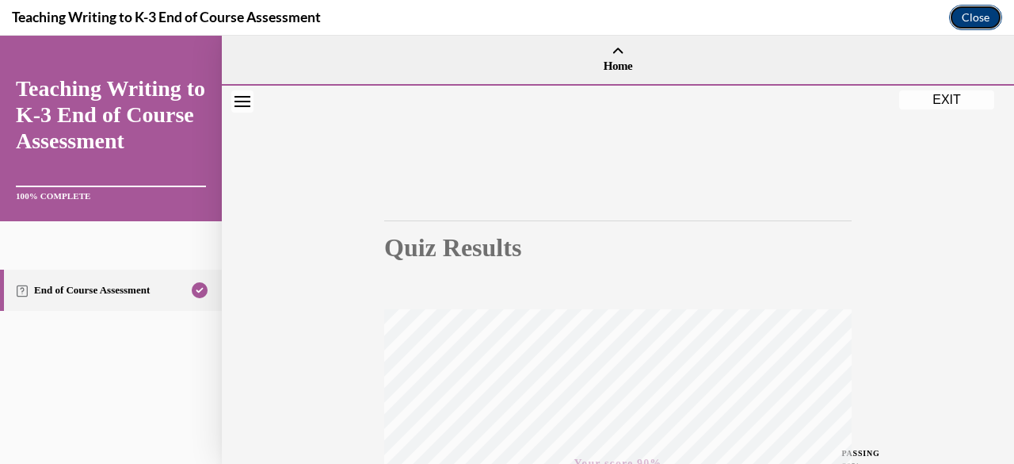
click at [971, 11] on button "Close" at bounding box center [975, 17] width 53 height 25
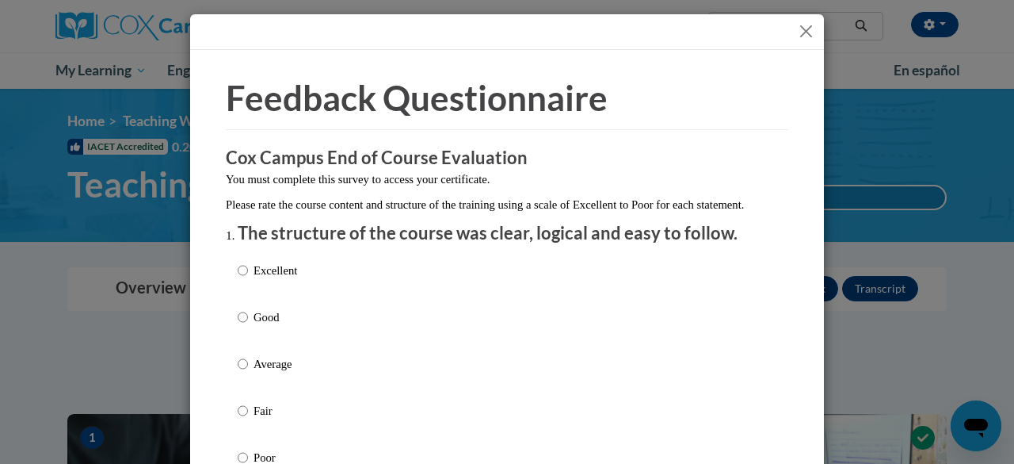
click at [309, 296] on div "Excellent Good Average Fair Poor" at bounding box center [507, 383] width 539 height 258
click at [281, 279] on p "Excellent" at bounding box center [276, 270] width 44 height 17
click at [248, 279] on input "Excellent" at bounding box center [243, 270] width 10 height 17
radio input "true"
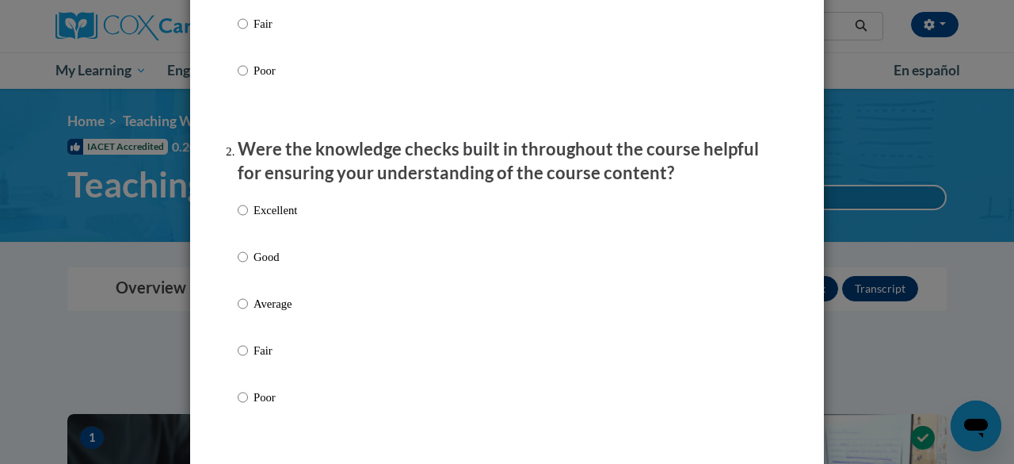
scroll to position [403, 0]
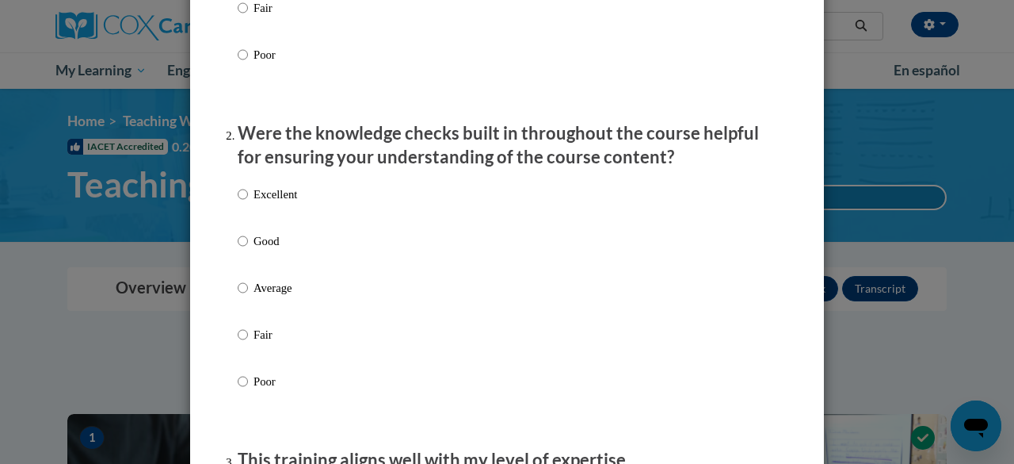
click at [263, 203] on p "Excellent" at bounding box center [276, 193] width 44 height 17
click at [248, 203] on input "Excellent" at bounding box center [243, 193] width 10 height 17
radio input "true"
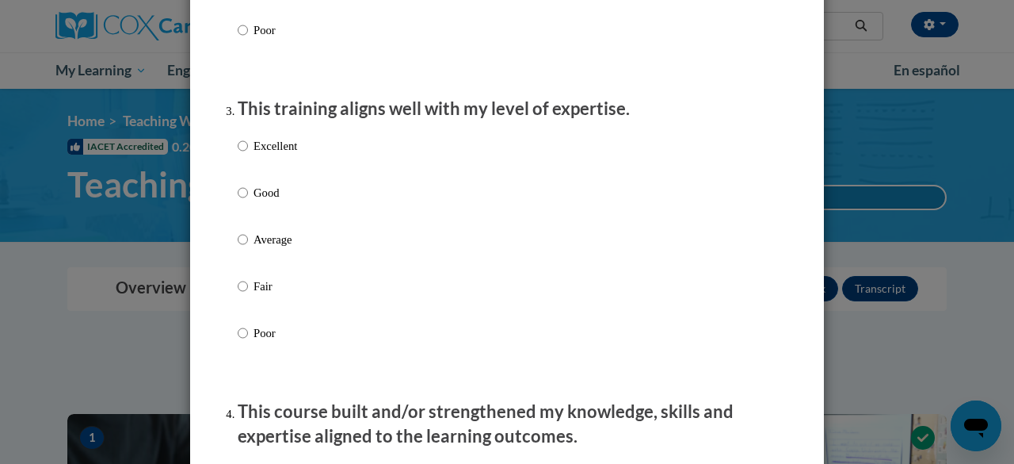
scroll to position [761, 0]
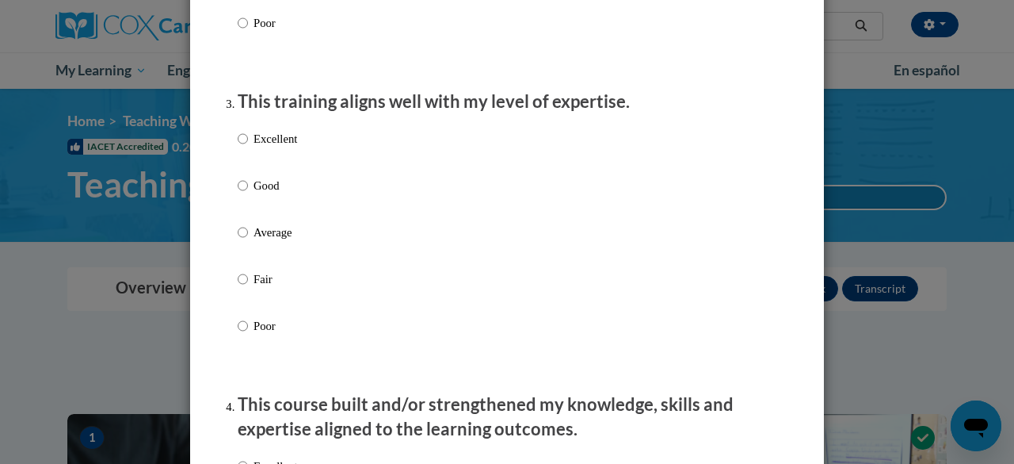
click at [261, 147] on p "Excellent" at bounding box center [276, 138] width 44 height 17
click at [248, 147] on input "Excellent" at bounding box center [243, 138] width 10 height 17
radio input "true"
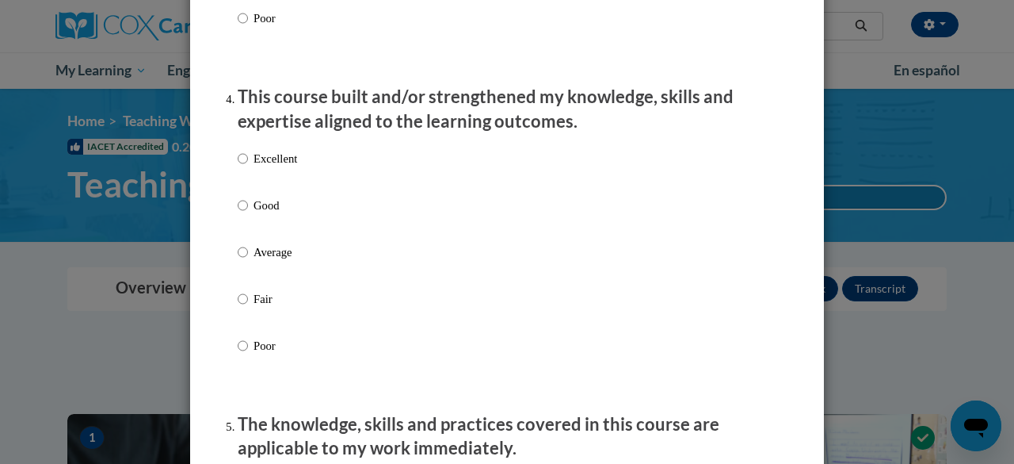
scroll to position [1074, 0]
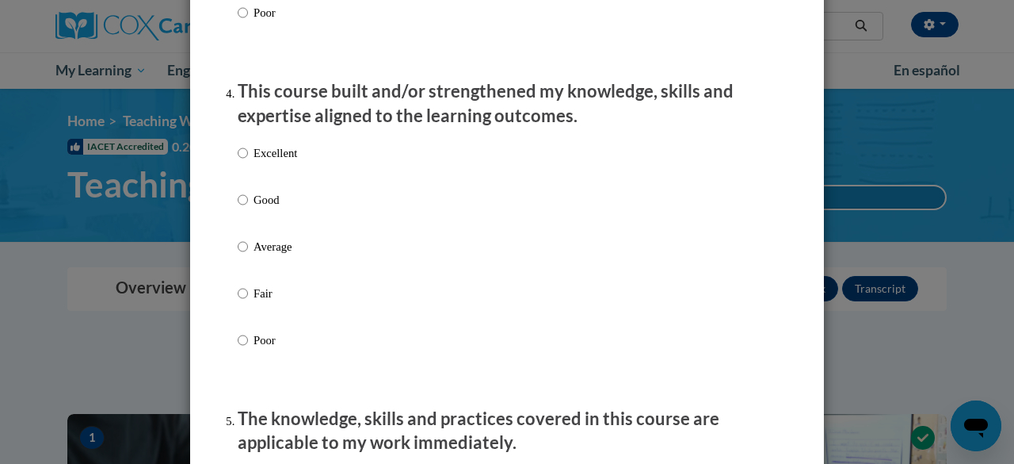
click at [262, 161] on p "Excellent" at bounding box center [276, 152] width 44 height 17
click at [248, 161] on input "Excellent" at bounding box center [243, 152] width 10 height 17
radio input "true"
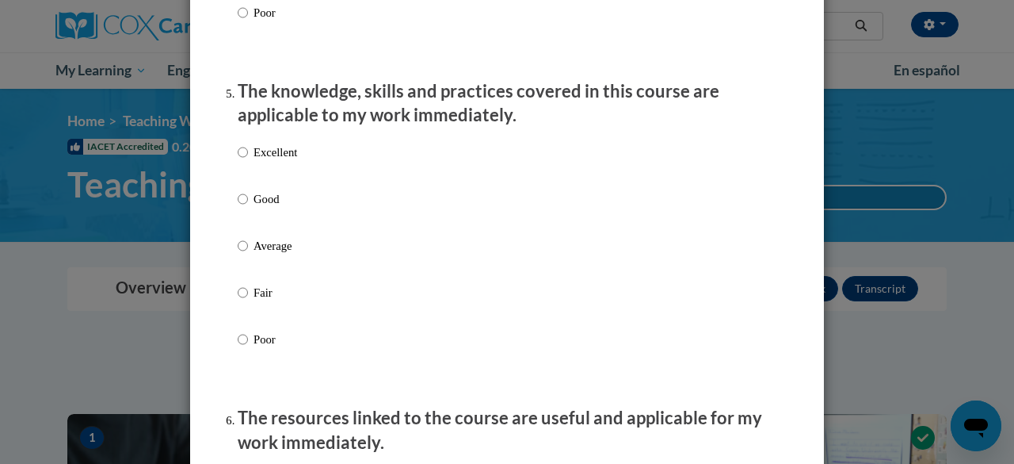
click at [262, 161] on p "Excellent" at bounding box center [276, 151] width 44 height 17
click at [248, 161] on input "Excellent" at bounding box center [243, 151] width 10 height 17
radio input "true"
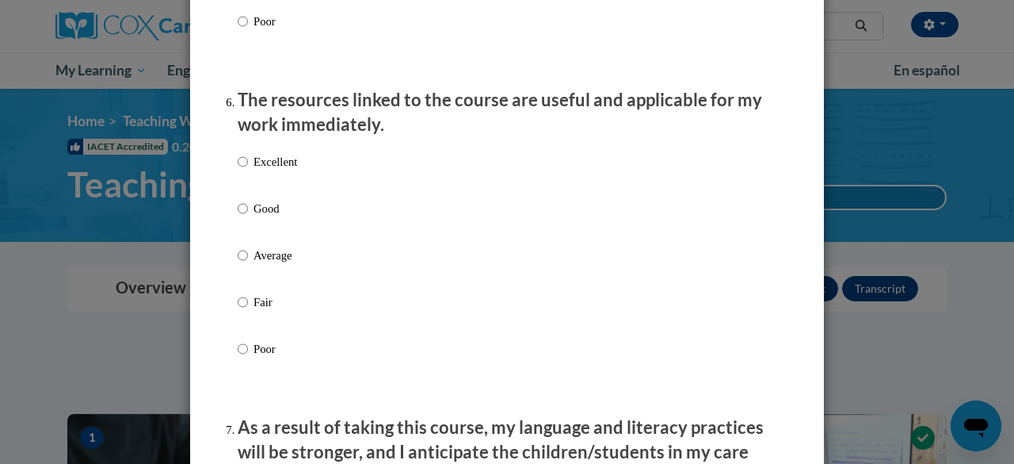
scroll to position [1720, 0]
click at [262, 166] on div "Excellent Good Average Fair Poor" at bounding box center [267, 267] width 59 height 246
click at [262, 170] on p "Excellent" at bounding box center [276, 160] width 44 height 17
click at [248, 170] on input "Excellent" at bounding box center [243, 160] width 10 height 17
radio input "true"
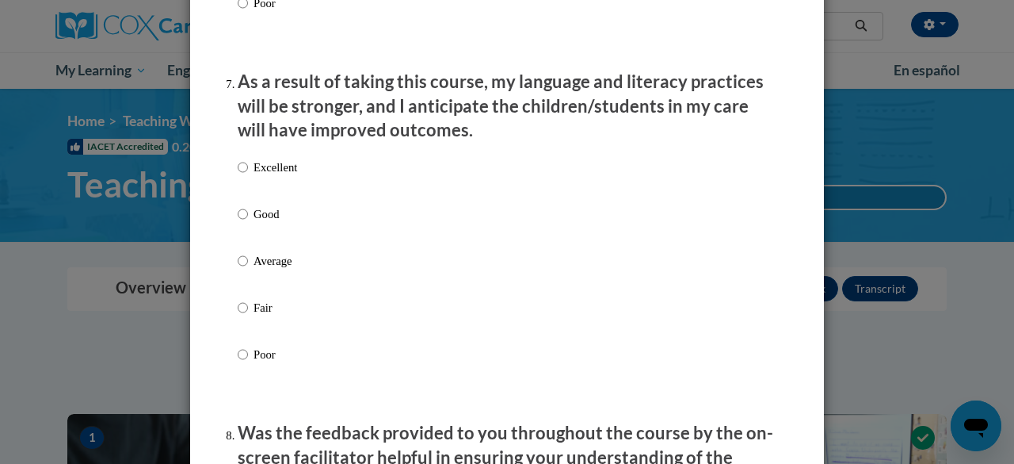
scroll to position [2069, 0]
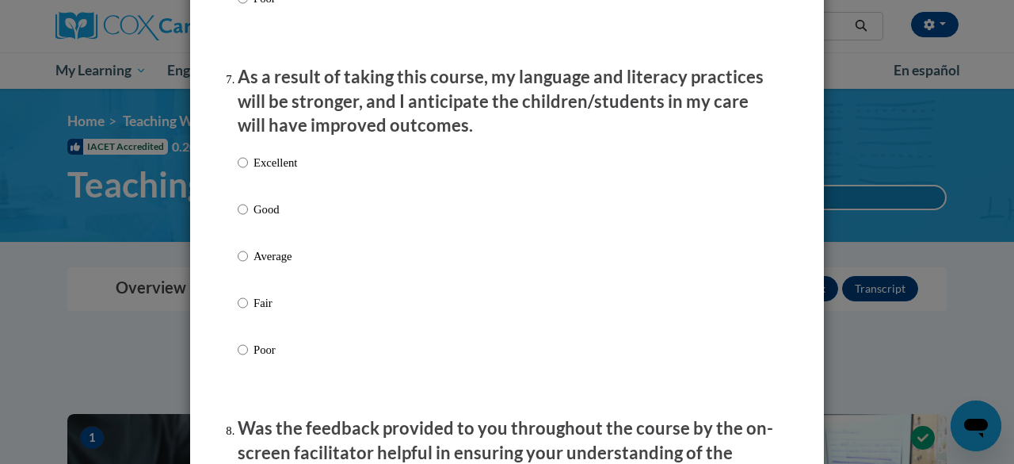
click at [262, 171] on p "Excellent" at bounding box center [276, 162] width 44 height 17
click at [248, 171] on input "Excellent" at bounding box center [243, 162] width 10 height 17
radio input "true"
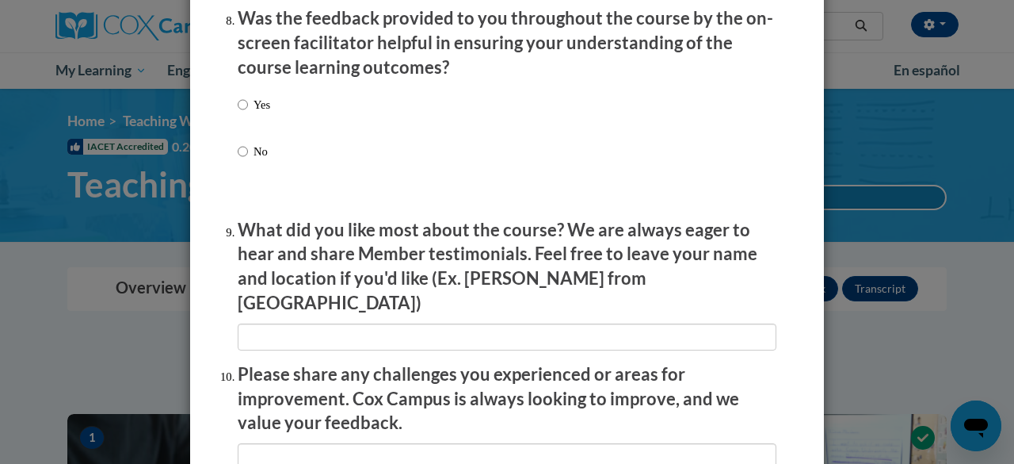
scroll to position [2832, 0]
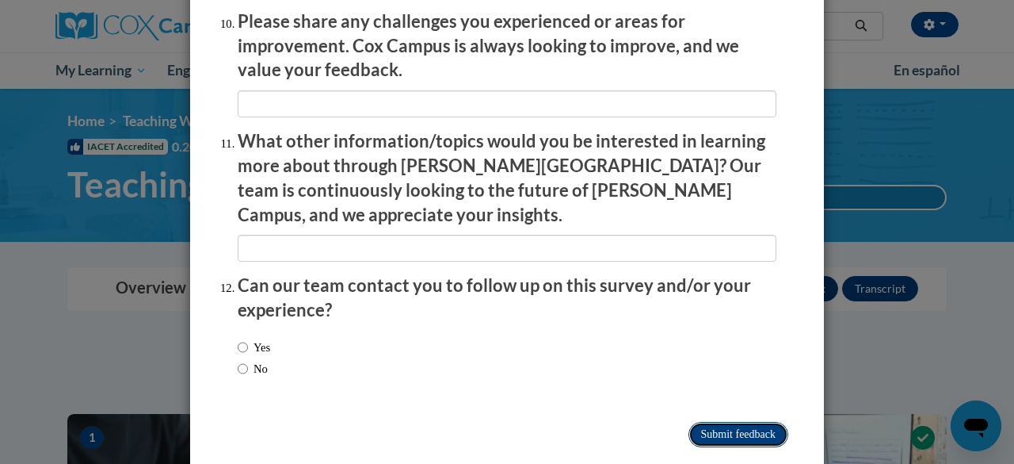
click at [734, 422] on input "Submit feedback" at bounding box center [739, 434] width 100 height 25
click at [734, 422] on input "Submitting" at bounding box center [739, 434] width 100 height 25
